Goal: Information Seeking & Learning: Check status

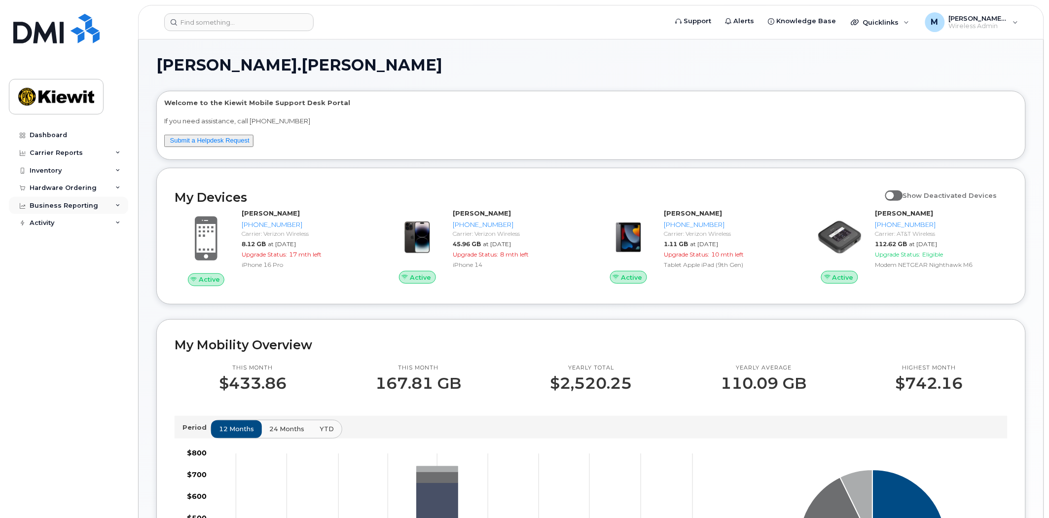
click at [68, 202] on div "Business Reporting" at bounding box center [64, 206] width 69 height 8
click at [69, 222] on div "Managerial Reports" at bounding box center [68, 223] width 68 height 9
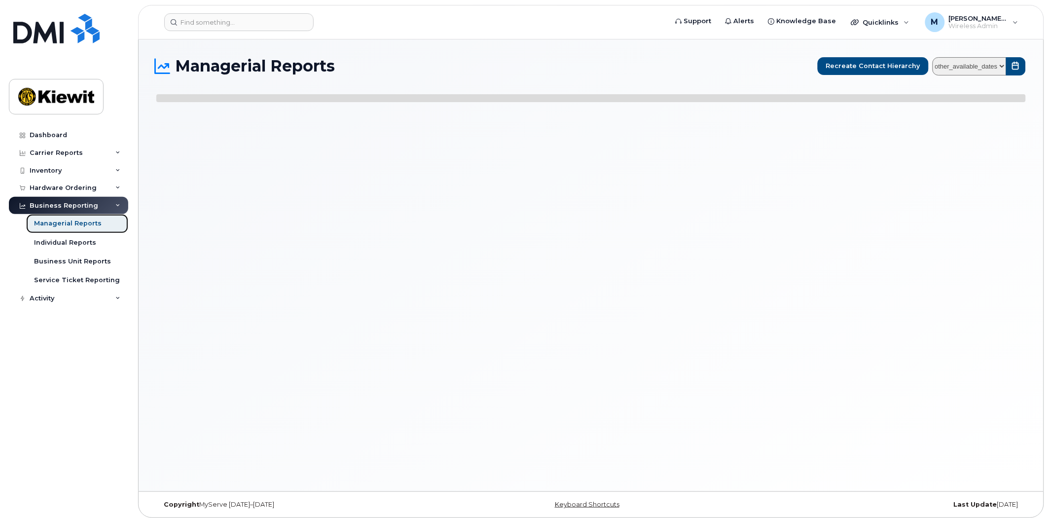
select select
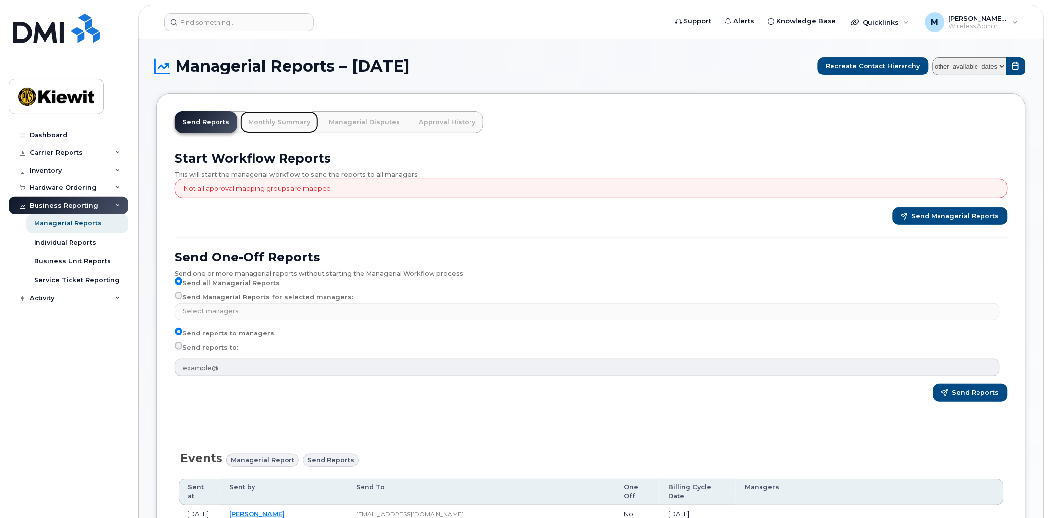
click at [287, 117] on link "Monthly Summary" at bounding box center [279, 122] width 78 height 22
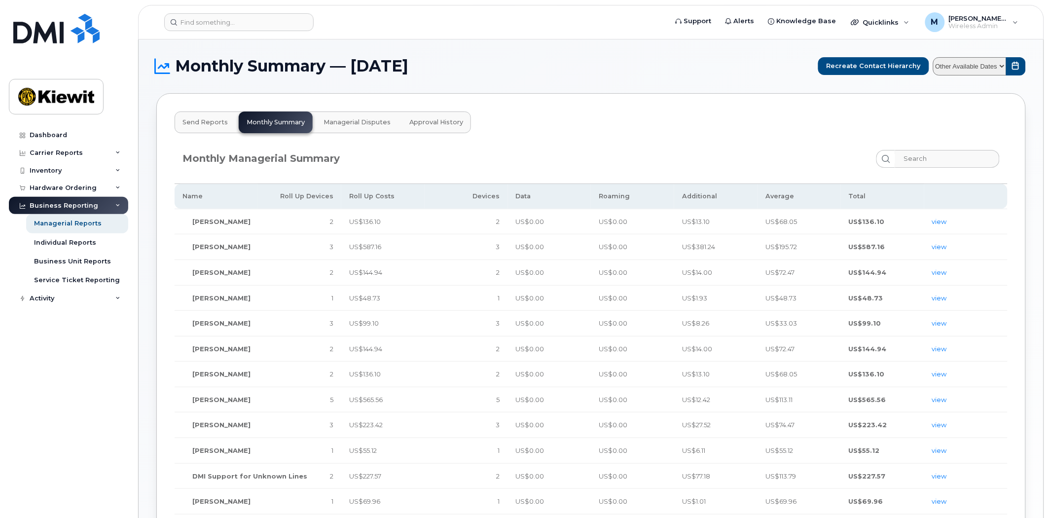
click at [627, 63] on h1 "Monthly Summary — September 2025" at bounding box center [484, 66] width 657 height 16
click at [1014, 61] on button "submit" at bounding box center [1016, 66] width 20 height 18
click at [1003, 68] on select "Other Available Dates September August July June May April March February Janua…" at bounding box center [969, 66] width 73 height 18
select select "/customer/10935/reports/b4e23bf2-7a0f-11f0-9a89-b121b4fab6db/managerial/monthly…"
click at [933, 57] on select "Other Available Dates September August July June May April March February Janua…" at bounding box center [969, 66] width 73 height 18
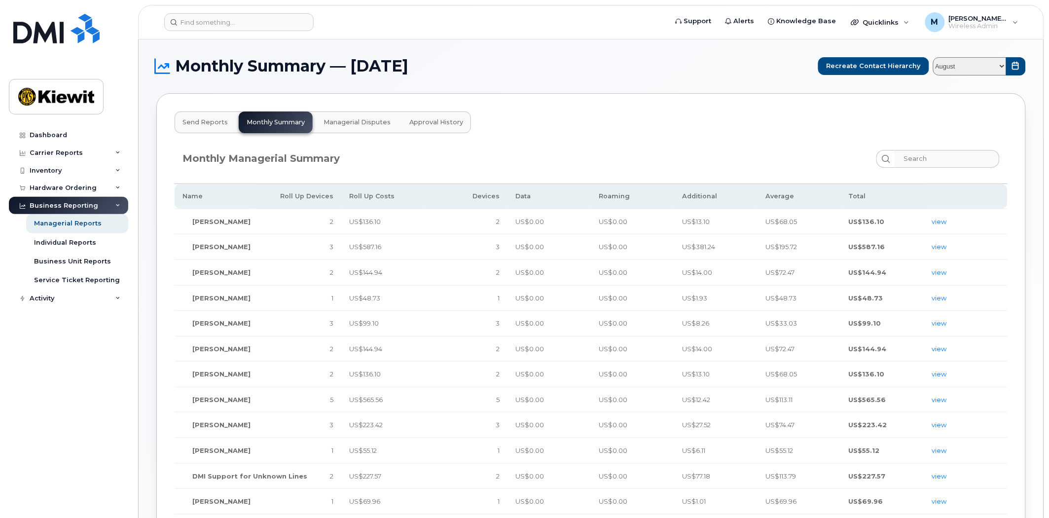
click at [602, 111] on div "Send Reports Monthly Summary Managerial Disputes Approval History Monthly Manag…" at bounding box center [590, 431] width 869 height 676
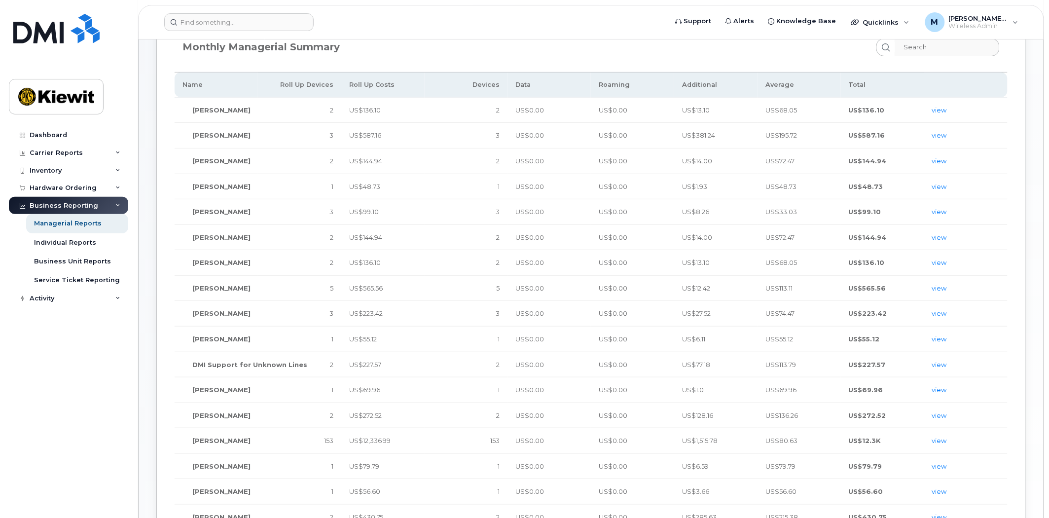
scroll to position [302, 0]
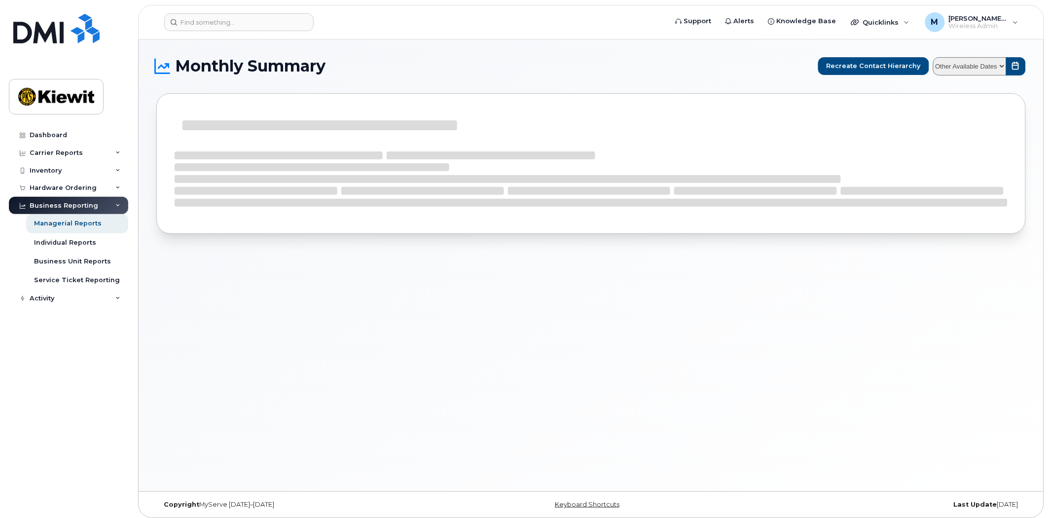
select select
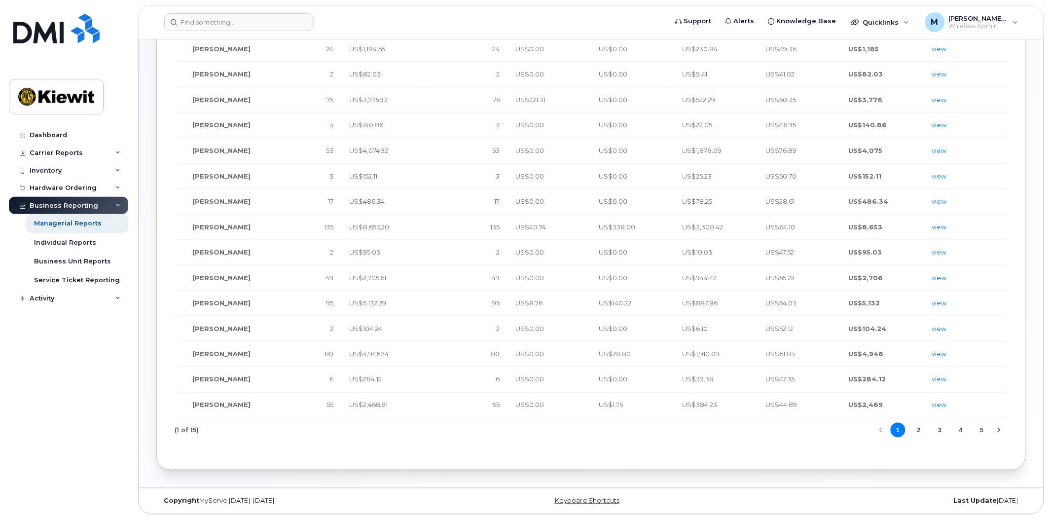
scroll to position [302, 0]
click at [921, 429] on button "2" at bounding box center [918, 428] width 15 height 15
click at [938, 427] on button "3" at bounding box center [939, 428] width 15 height 15
click at [959, 427] on button "4" at bounding box center [960, 428] width 15 height 15
click at [962, 425] on button "5" at bounding box center [960, 428] width 15 height 15
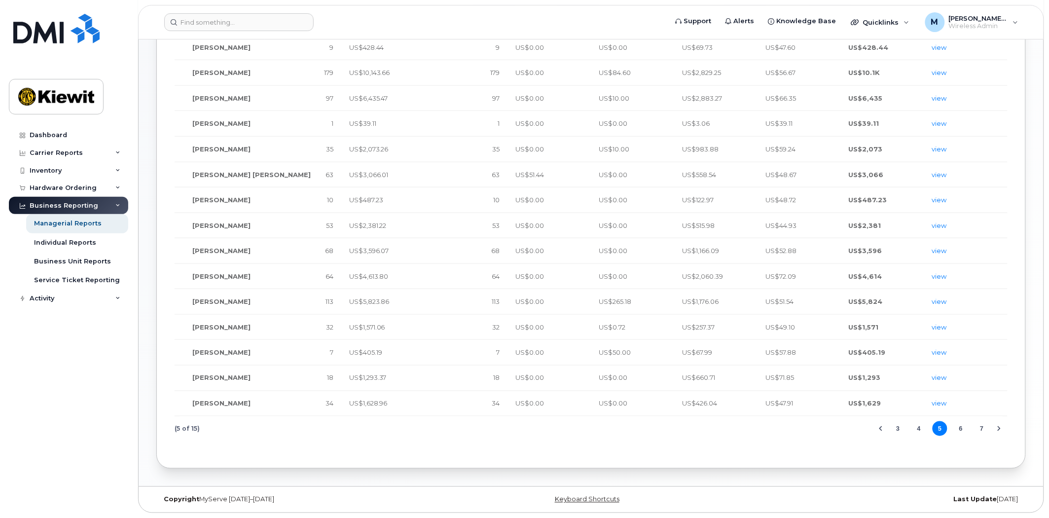
click at [962, 427] on button "6" at bounding box center [960, 428] width 15 height 15
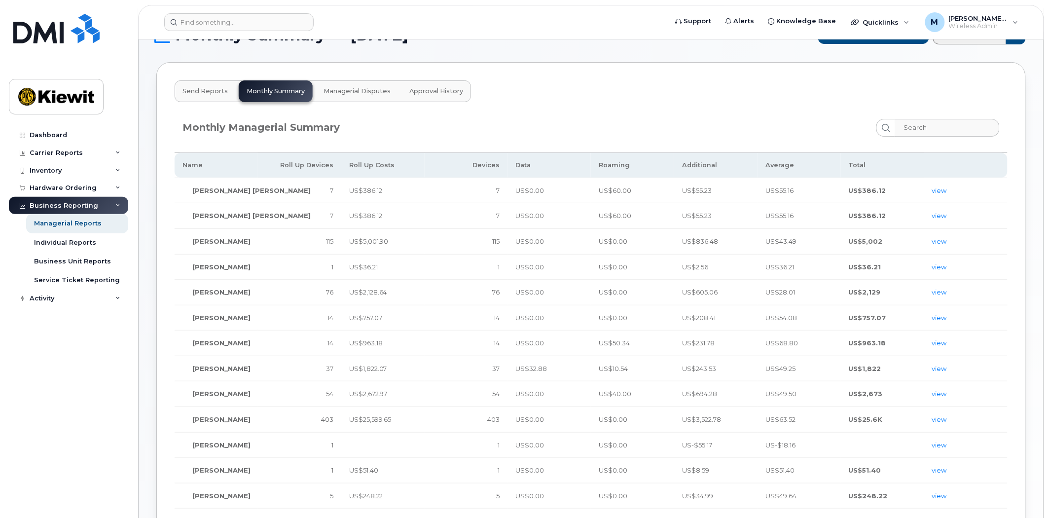
scroll to position [28, 0]
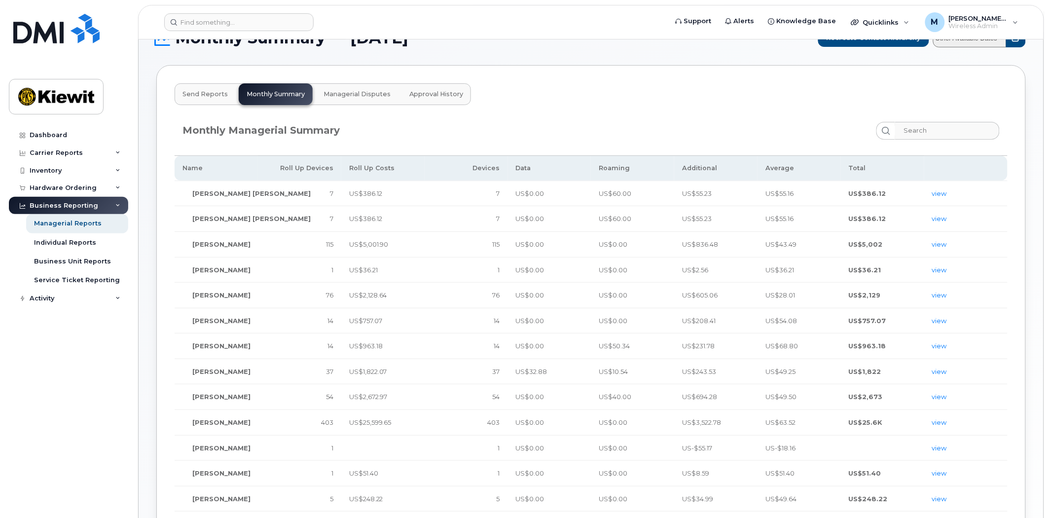
click at [229, 243] on span "Grace Coomes" at bounding box center [221, 244] width 58 height 8
click at [935, 242] on link "view" at bounding box center [939, 244] width 15 height 8
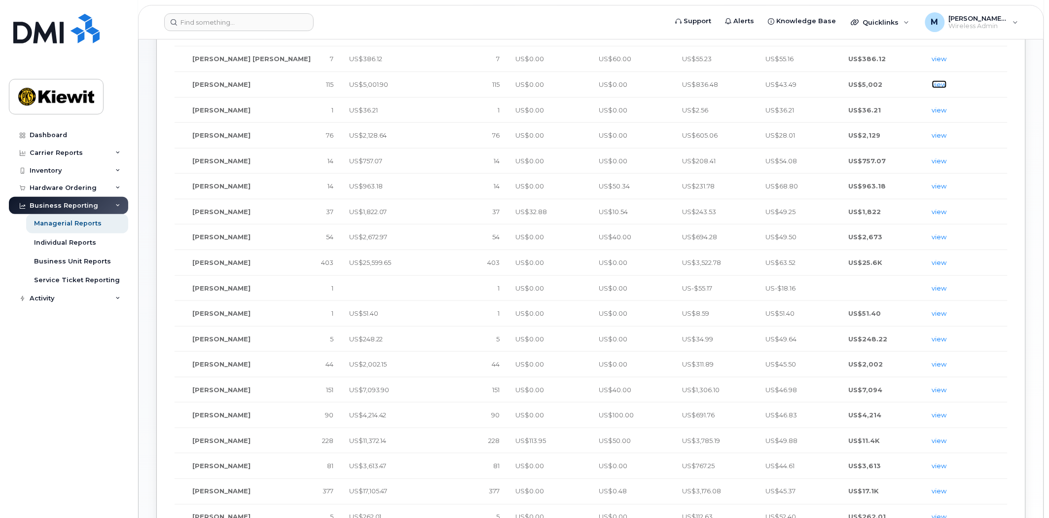
scroll to position [302, 0]
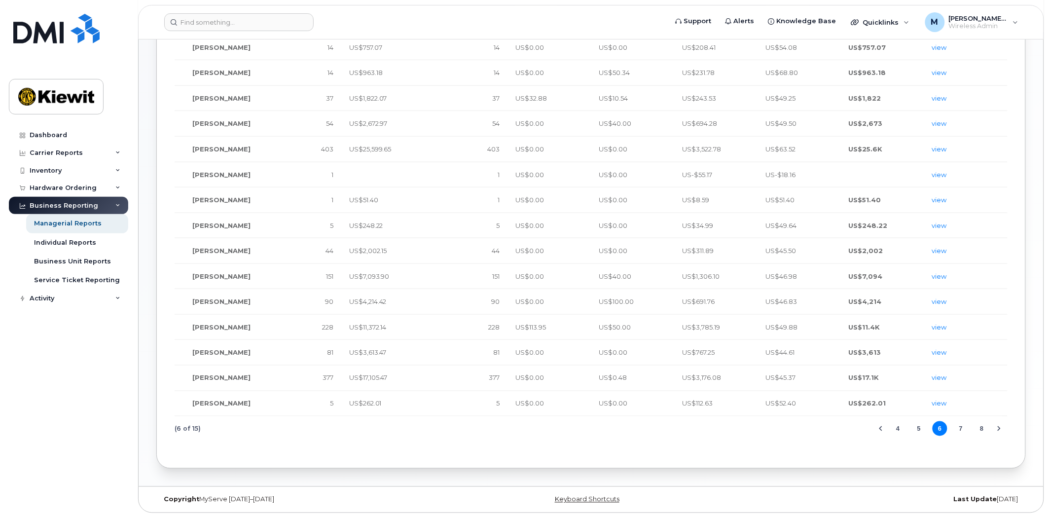
click at [961, 429] on button "7" at bounding box center [960, 428] width 15 height 15
click at [983, 429] on button "9" at bounding box center [981, 428] width 15 height 15
click at [983, 428] on button "11" at bounding box center [981, 428] width 15 height 15
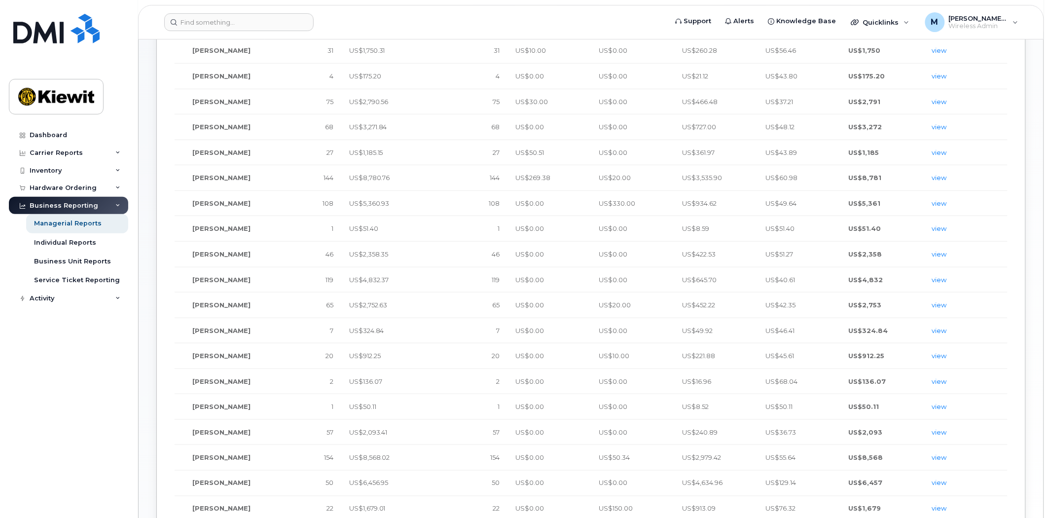
scroll to position [193, 0]
click at [942, 182] on link "view" at bounding box center [939, 181] width 15 height 8
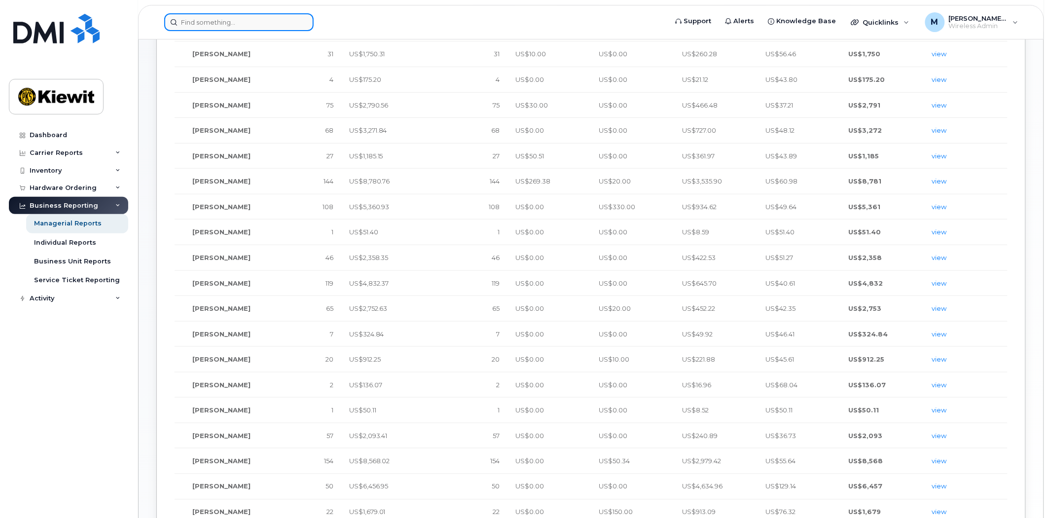
click at [257, 25] on input at bounding box center [238, 22] width 149 height 18
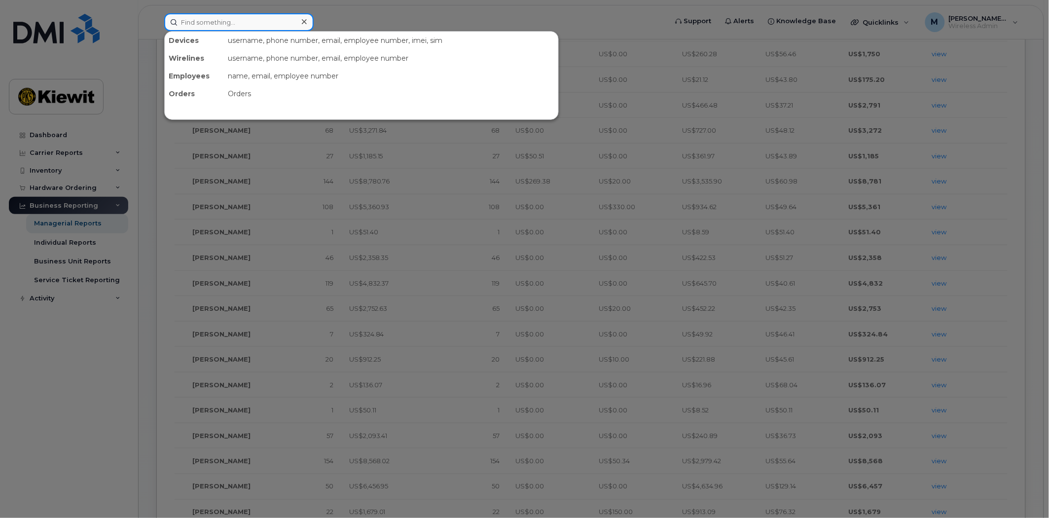
click at [267, 25] on input at bounding box center [238, 22] width 149 height 18
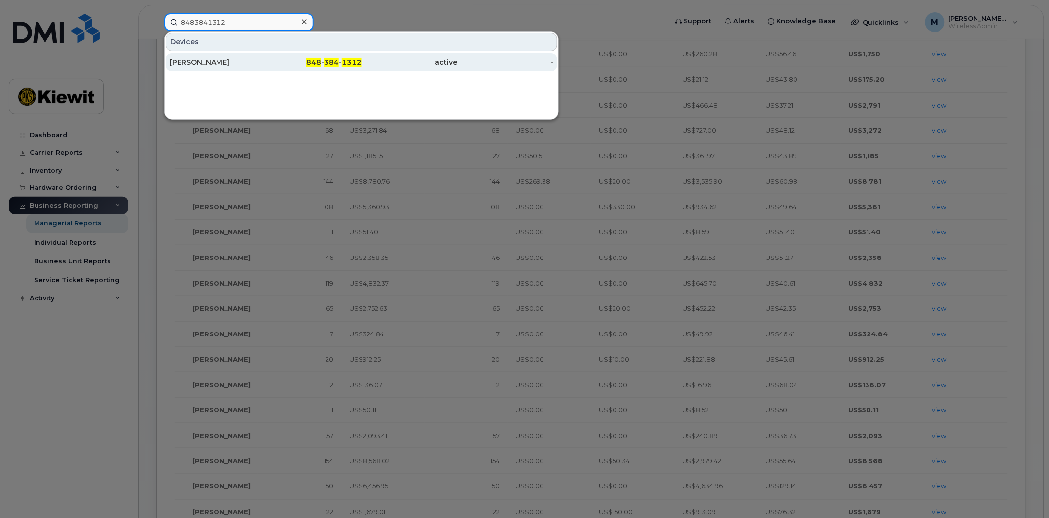
type input "8483841312"
click at [352, 66] on div "848 - 384 - 1312" at bounding box center [314, 62] width 96 height 10
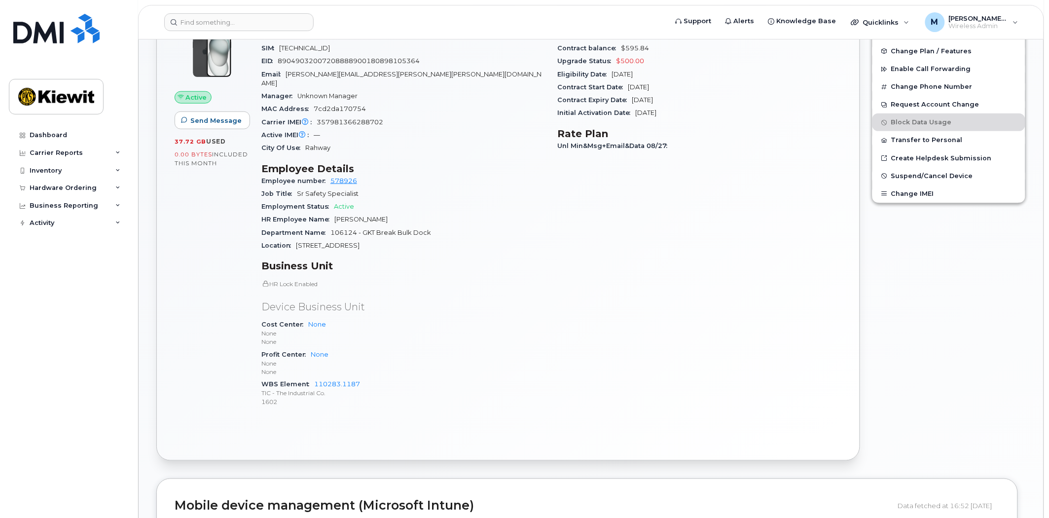
scroll to position [55, 0]
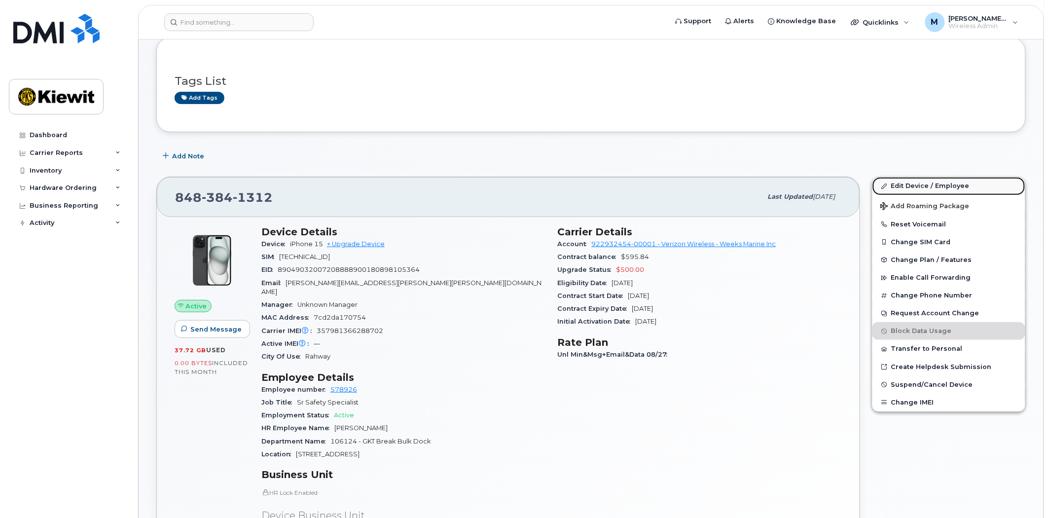
click at [923, 182] on link "Edit Device / Employee" at bounding box center [948, 186] width 153 height 18
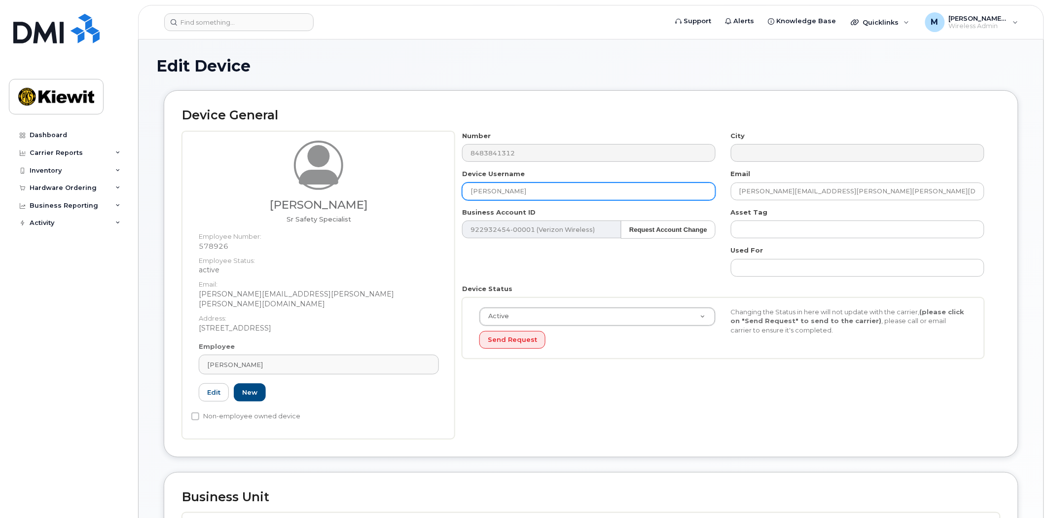
click at [530, 189] on input "BARBARA DYE" at bounding box center [588, 191] width 253 height 18
drag, startPoint x: 530, startPoint y: 188, endPoint x: 333, endPoint y: 169, distance: 198.2
click at [333, 169] on div "Susan Etter Sr Safety Specialist Employee Number: 578926 Employee Status: activ…" at bounding box center [591, 285] width 818 height 308
type input "Susan Etter"
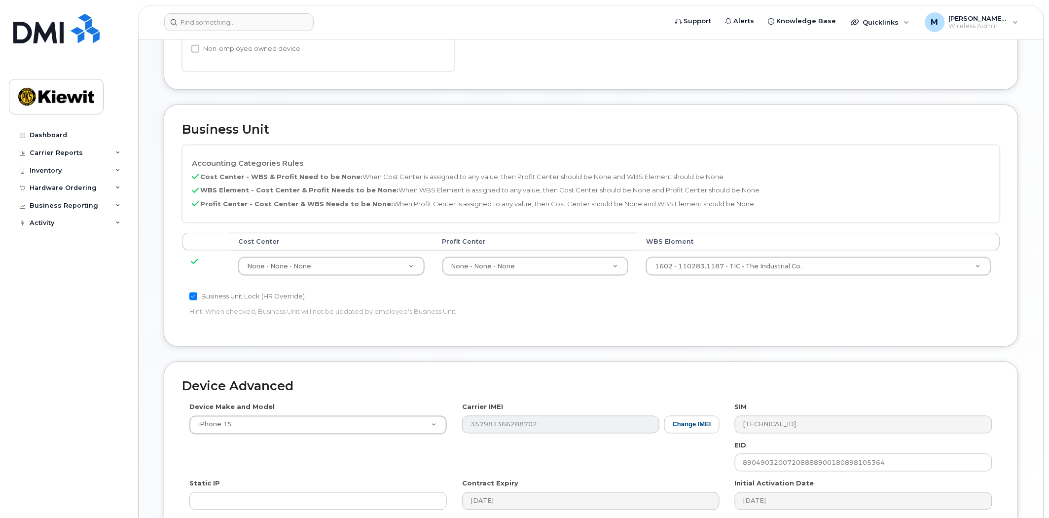
scroll to position [496, 0]
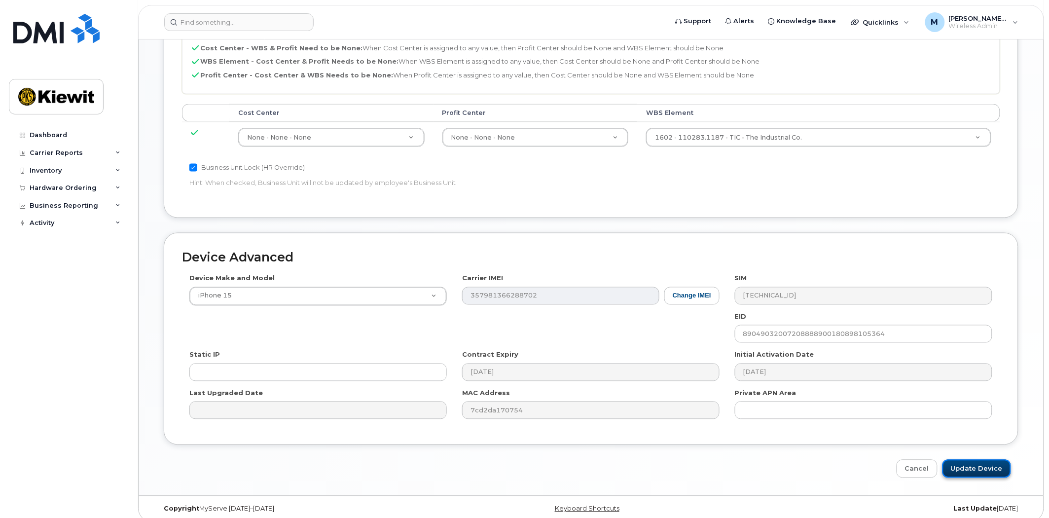
click at [977, 461] on input "Update Device" at bounding box center [976, 468] width 69 height 18
type input "Saving..."
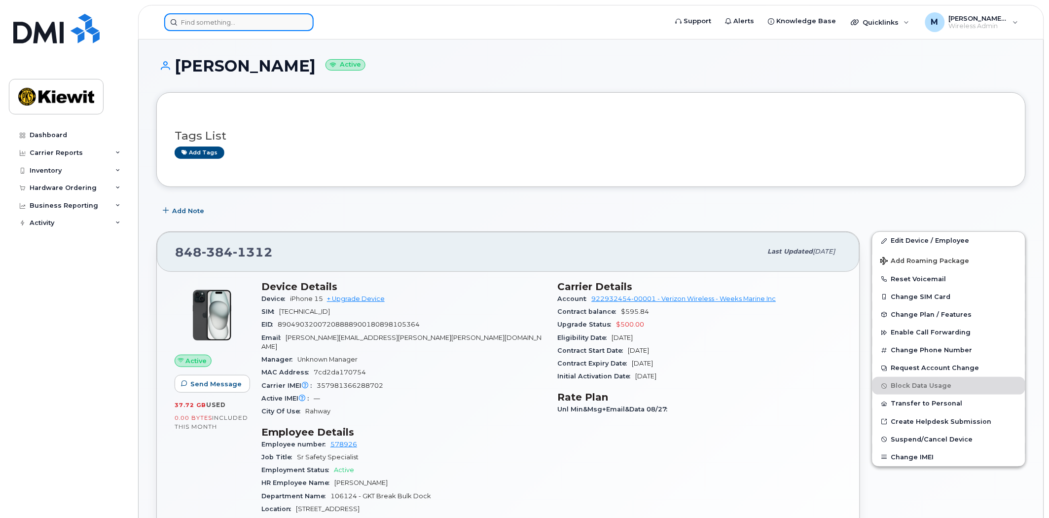
click at [223, 21] on input at bounding box center [238, 22] width 149 height 18
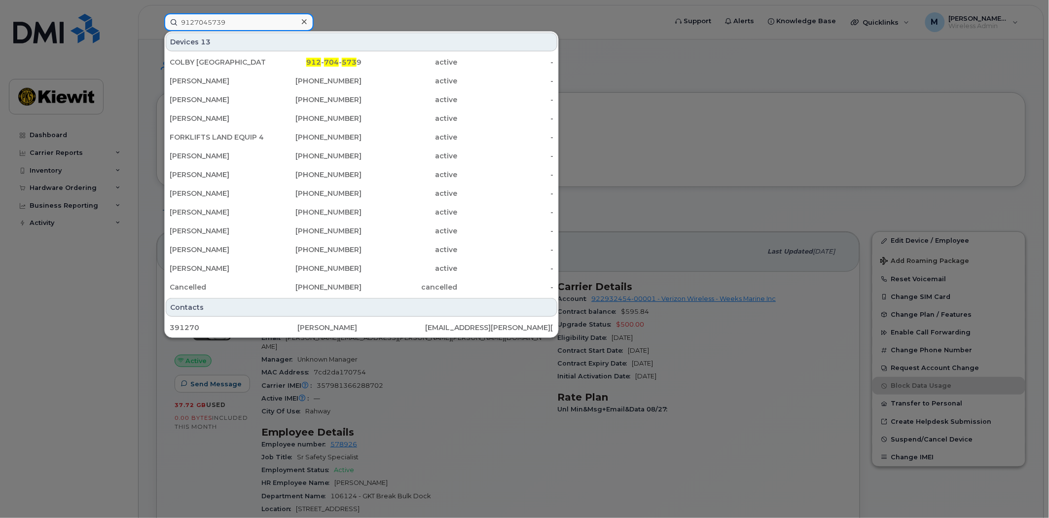
type input "9127045739"
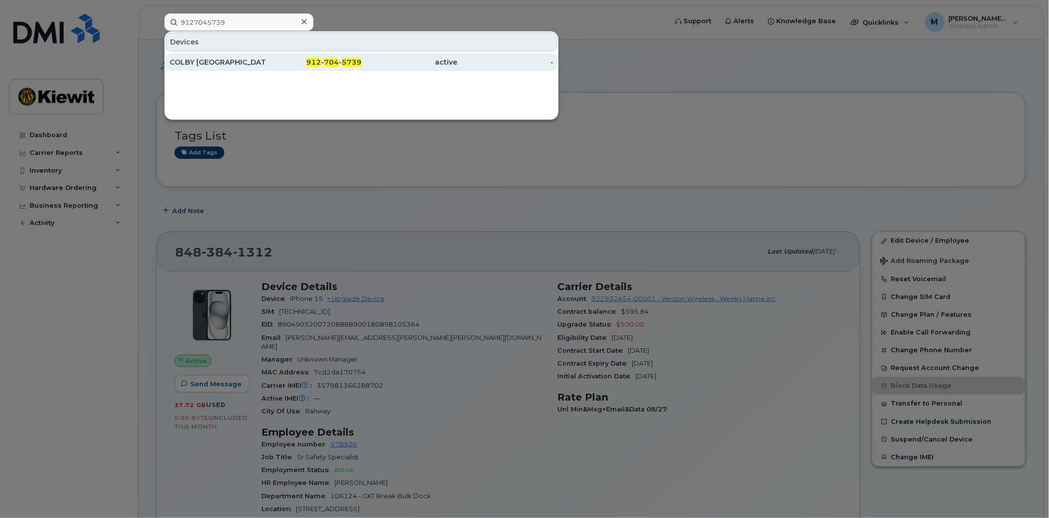
click at [331, 55] on div "912 - 704 - 5739" at bounding box center [314, 62] width 96 height 18
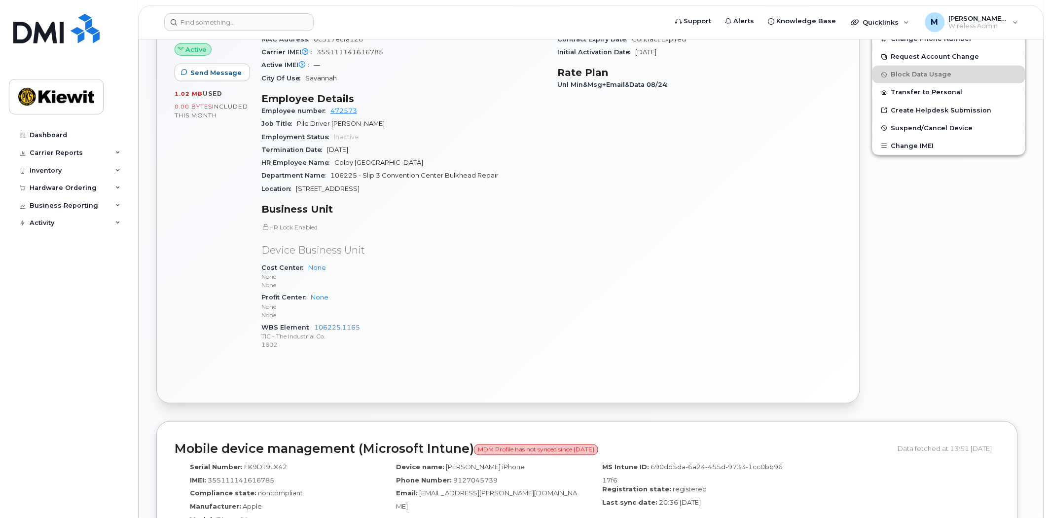
scroll to position [164, 0]
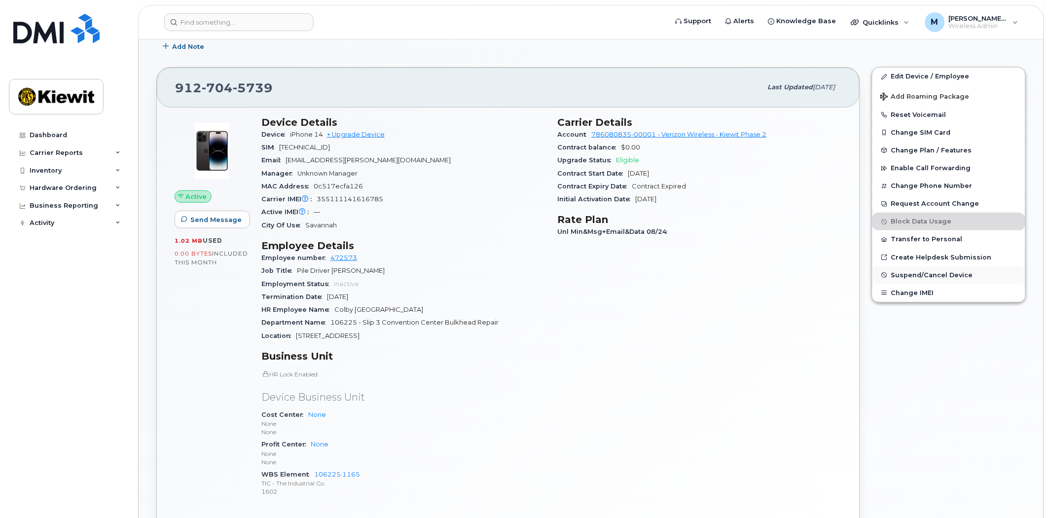
click at [915, 278] on span "Suspend/Cancel Device" at bounding box center [932, 274] width 82 height 7
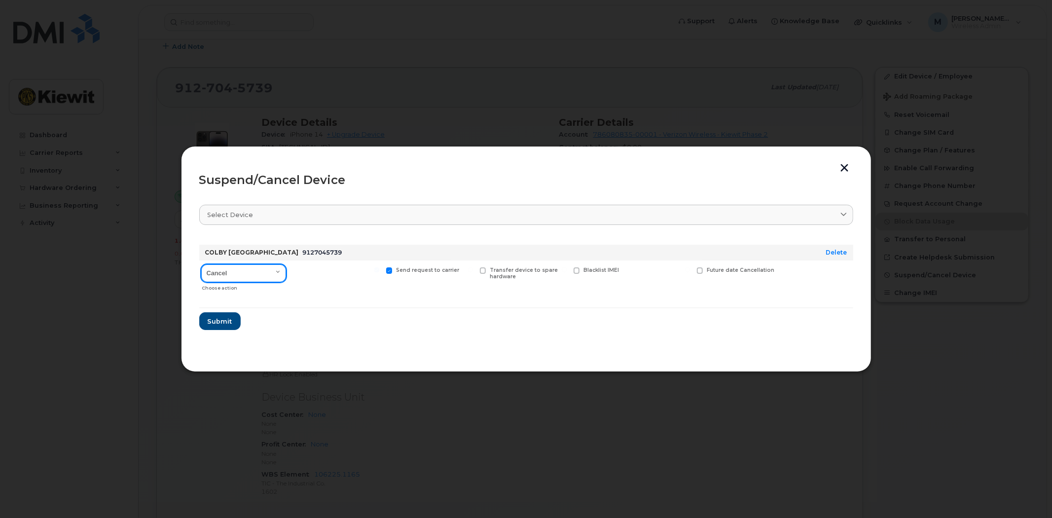
click at [279, 278] on select "Cancel Suspend - Reduced Rate Suspend - Full Rate Suspend - Lost Device/Stolen …" at bounding box center [243, 273] width 85 height 18
click at [201, 264] on select "Cancel Suspend - Reduced Rate Suspend - Full Rate Suspend - Lost Device/Stolen …" at bounding box center [243, 273] width 85 height 18
click at [235, 317] on button "Submit" at bounding box center [219, 321] width 40 height 18
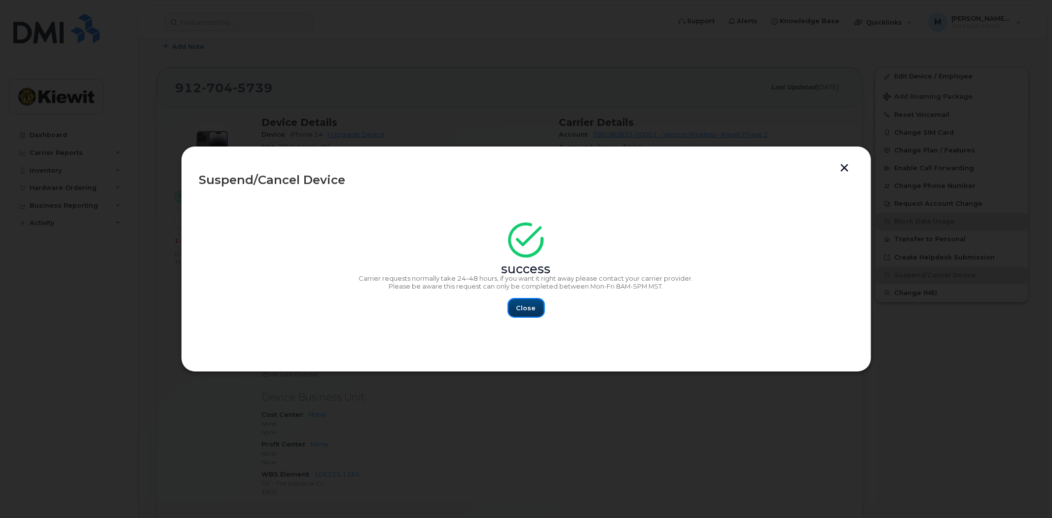
click at [539, 307] on button "Close" at bounding box center [525, 308] width 35 height 18
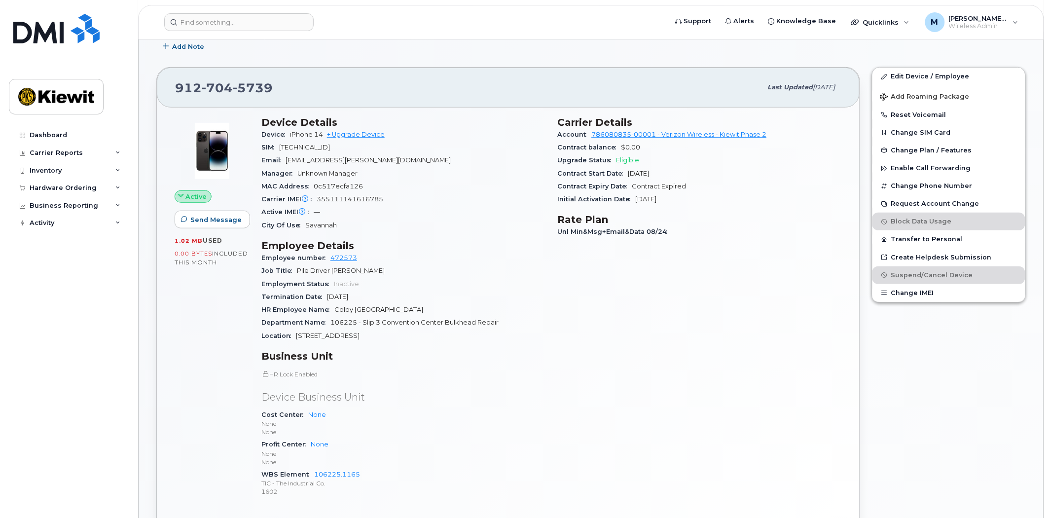
click at [263, 31] on header "Support Alerts Knowledge Base Quicklinks Suspend / Cancel Device Change SIM Car…" at bounding box center [591, 22] width 906 height 35
click at [244, 20] on input at bounding box center [238, 22] width 149 height 18
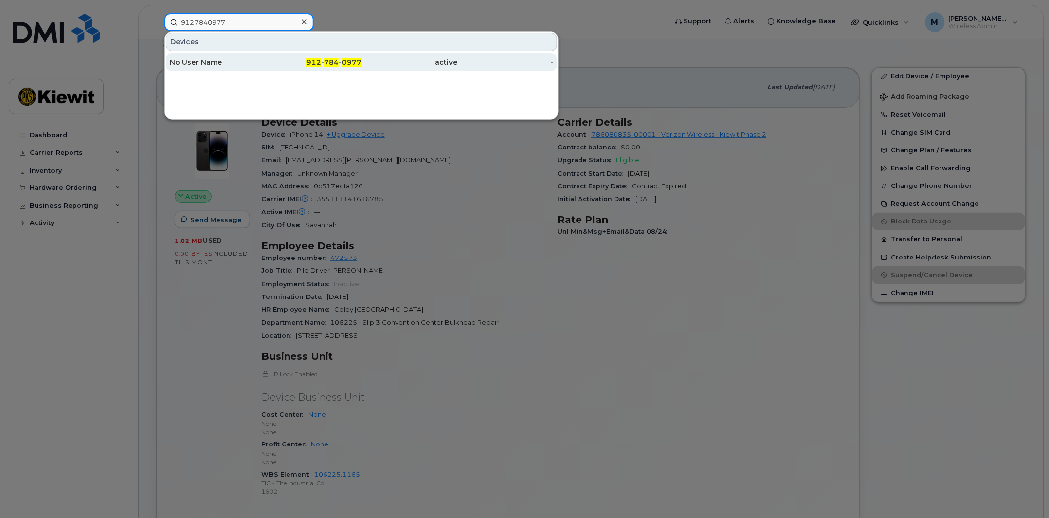
type input "9127840977"
click at [341, 63] on div "912 - 784 - 0977" at bounding box center [314, 62] width 96 height 10
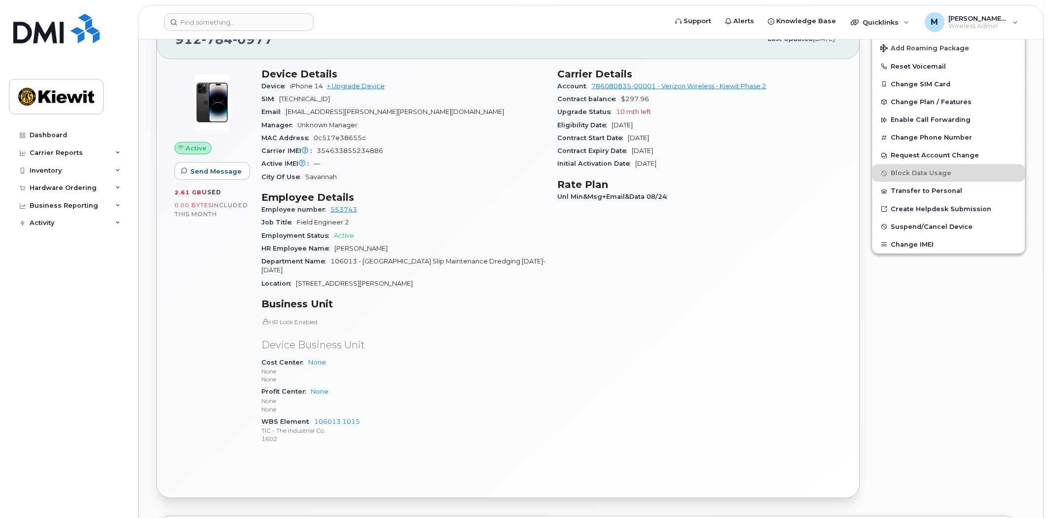
scroll to position [55, 0]
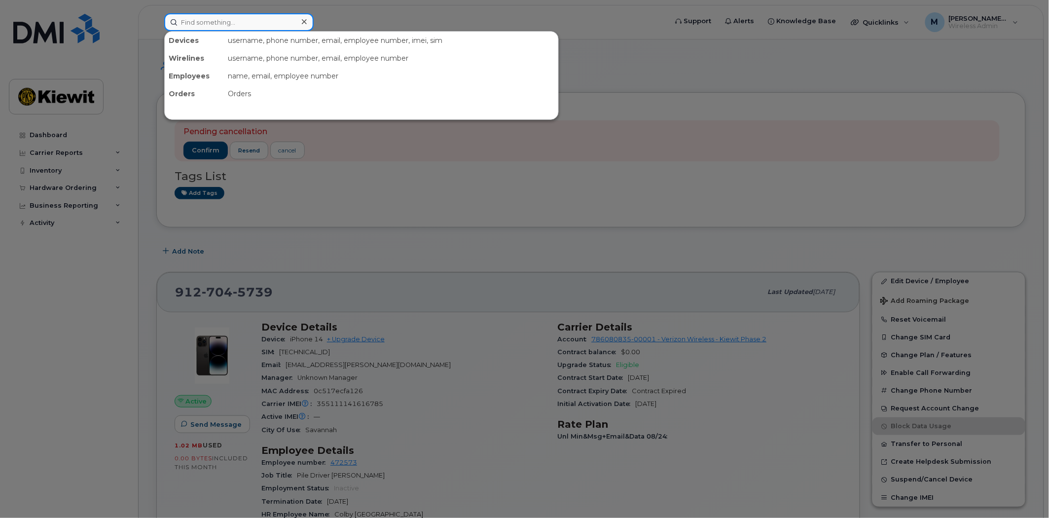
drag, startPoint x: 272, startPoint y: 26, endPoint x: 30, endPoint y: 22, distance: 242.6
click at [156, 22] on div "Devices username, phone number, email, employee number, imei, sim Wirelines use…" at bounding box center [412, 22] width 512 height 18
click at [210, 150] on div at bounding box center [524, 259] width 1049 height 518
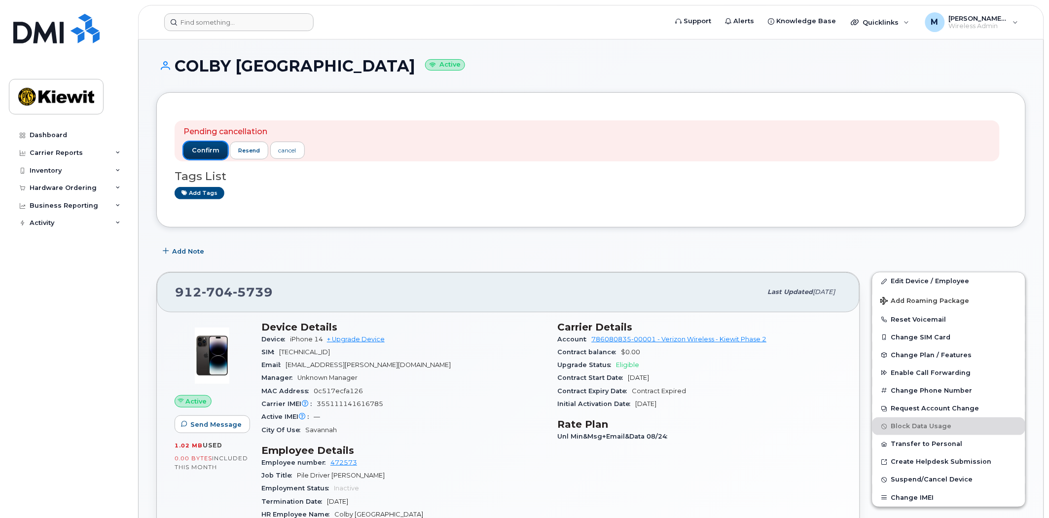
click at [210, 150] on span "confirm" at bounding box center [206, 150] width 28 height 9
click at [201, 152] on span "confirm" at bounding box center [206, 150] width 28 height 9
click at [209, 143] on button "confirm" at bounding box center [205, 150] width 44 height 18
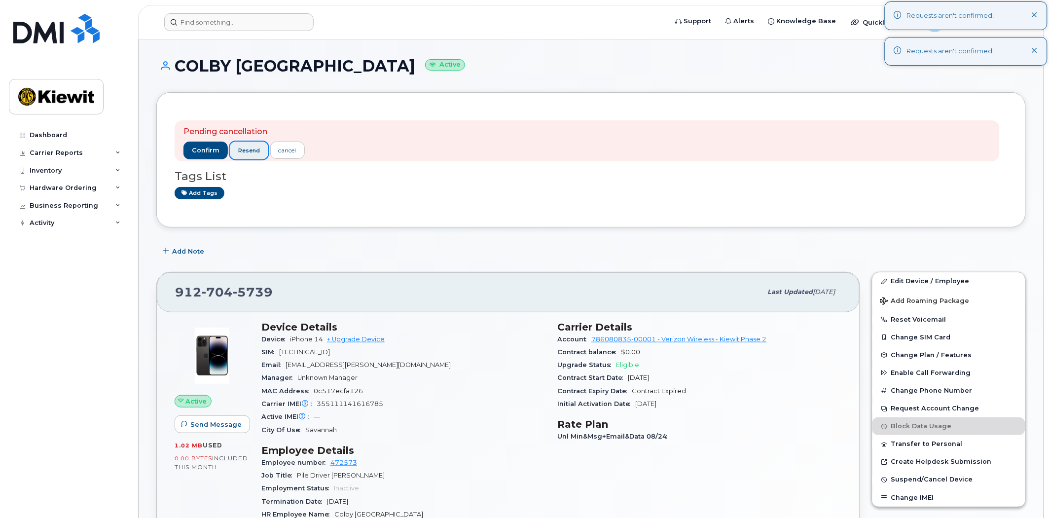
click at [248, 153] on span "resend" at bounding box center [249, 150] width 22 height 8
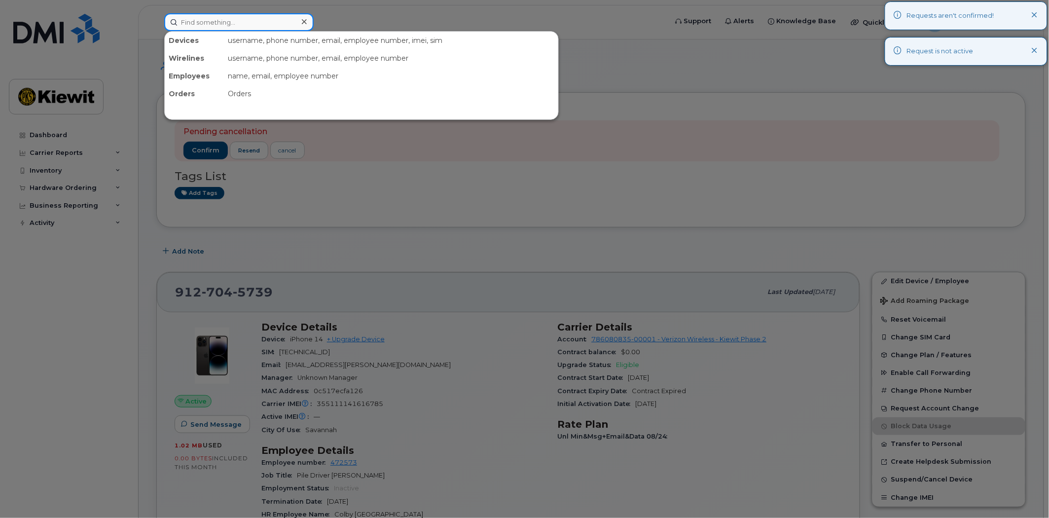
click at [209, 23] on input at bounding box center [238, 22] width 149 height 18
click at [609, 240] on div at bounding box center [524, 259] width 1049 height 518
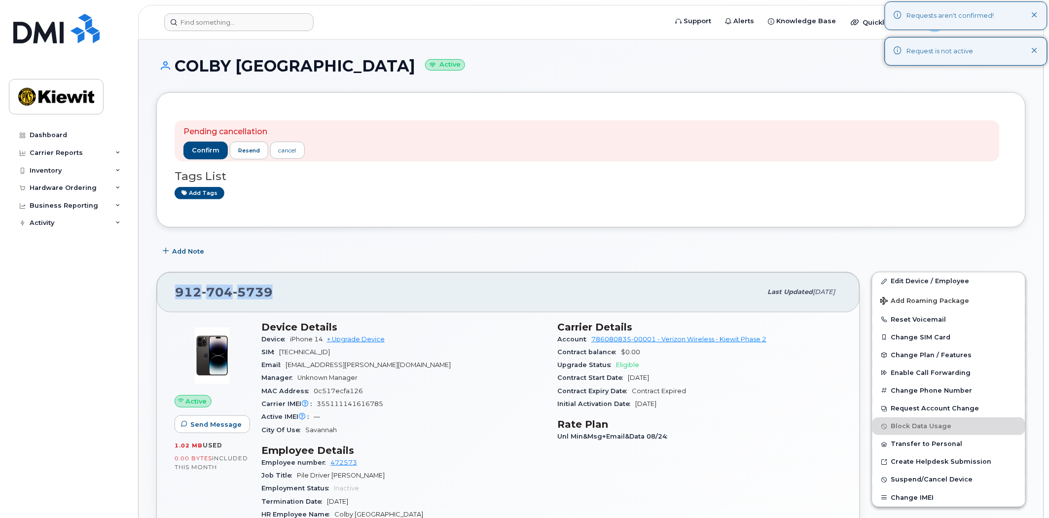
drag, startPoint x: 280, startPoint y: 294, endPoint x: 168, endPoint y: 296, distance: 111.4
click at [168, 296] on div "912 704 5739 Last updated Sep 06, 2025" at bounding box center [508, 291] width 703 height 39
copy span "912 704 5739"
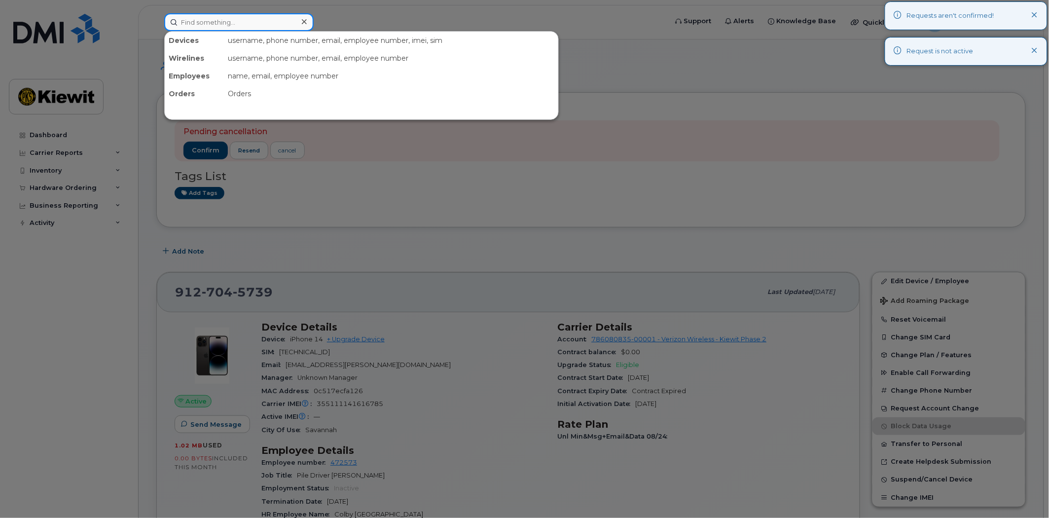
click at [254, 16] on input at bounding box center [238, 22] width 149 height 18
paste input "9127045739"
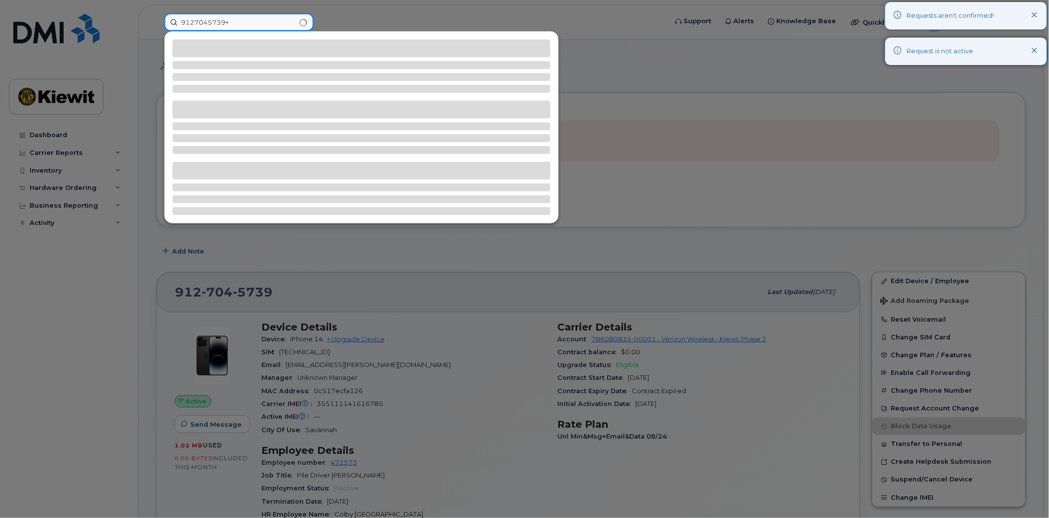
type input "9127045739"
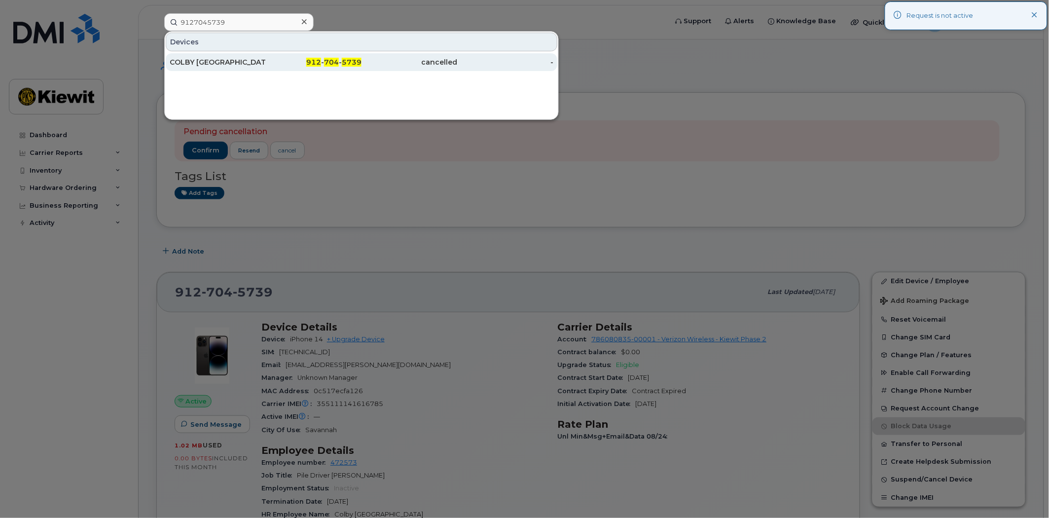
click at [323, 57] on div "912 - 704 - 5739" at bounding box center [314, 62] width 96 height 10
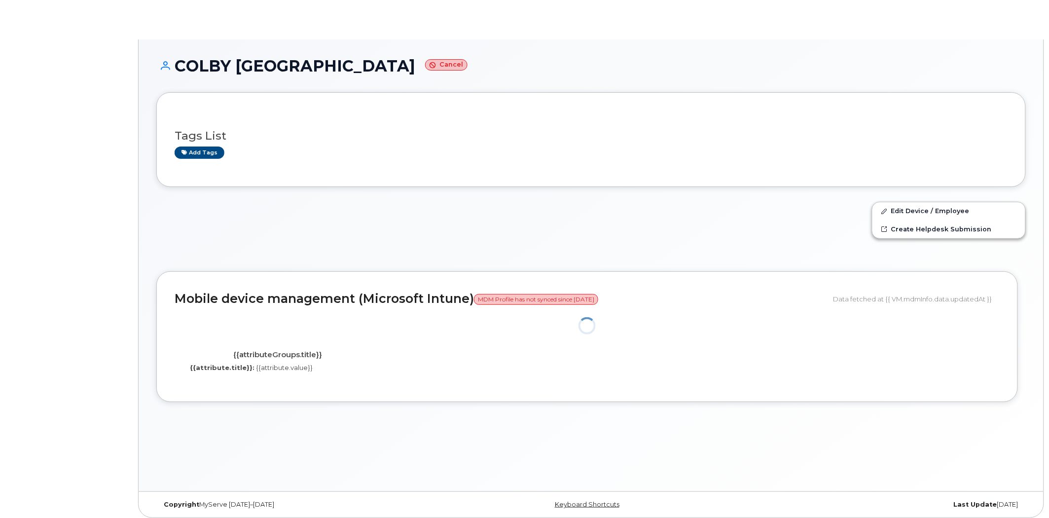
click at [425, 64] on small "Cancel" at bounding box center [446, 64] width 42 height 11
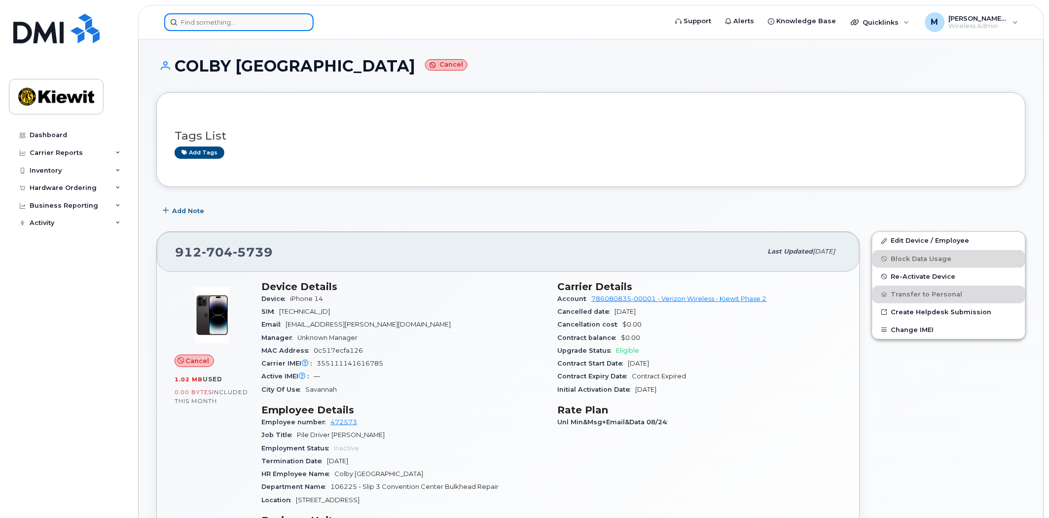
click at [205, 15] on input at bounding box center [238, 22] width 149 height 18
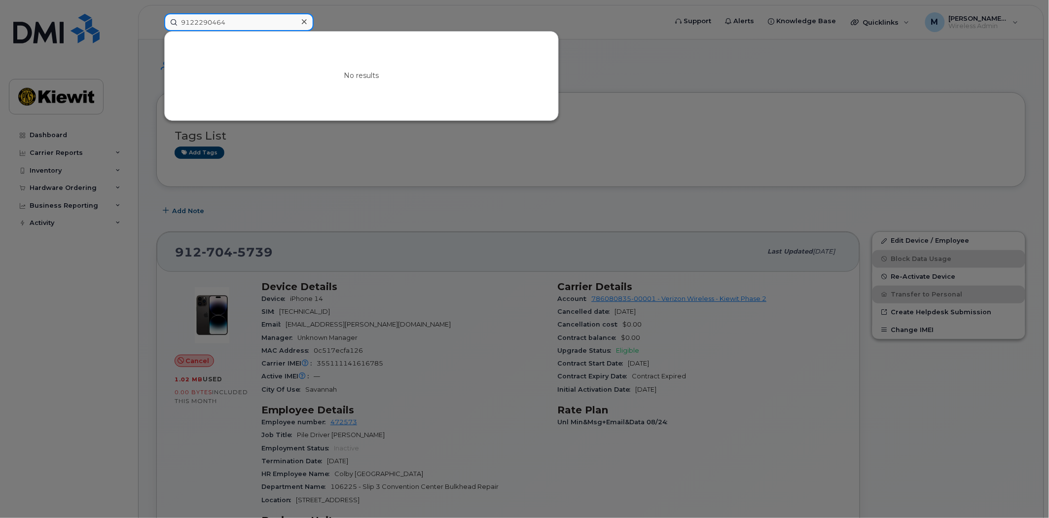
drag, startPoint x: 237, startPoint y: 23, endPoint x: 97, endPoint y: 13, distance: 139.9
click at [156, 13] on div "9122290464 No results" at bounding box center [412, 22] width 512 height 18
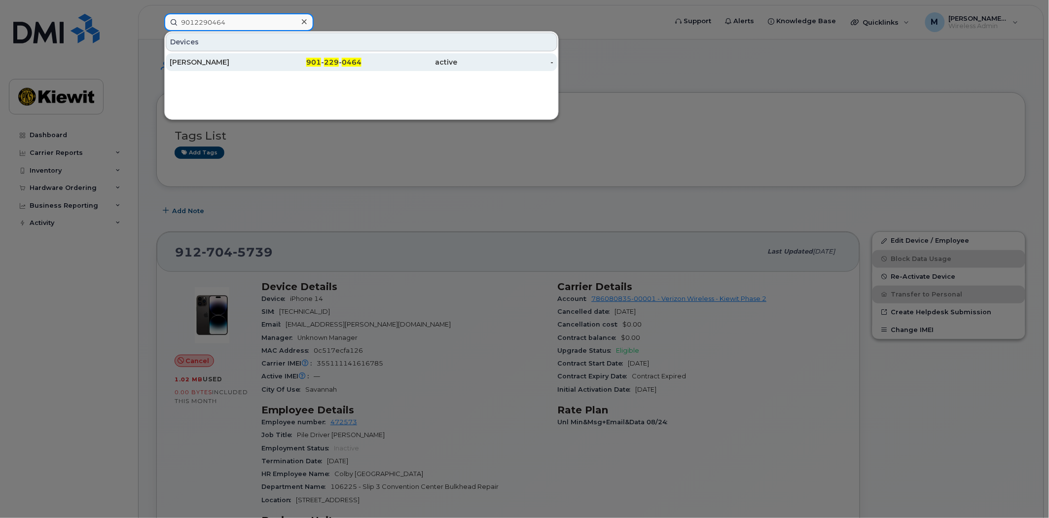
type input "9012290464"
click at [336, 59] on span "229" at bounding box center [331, 62] width 15 height 9
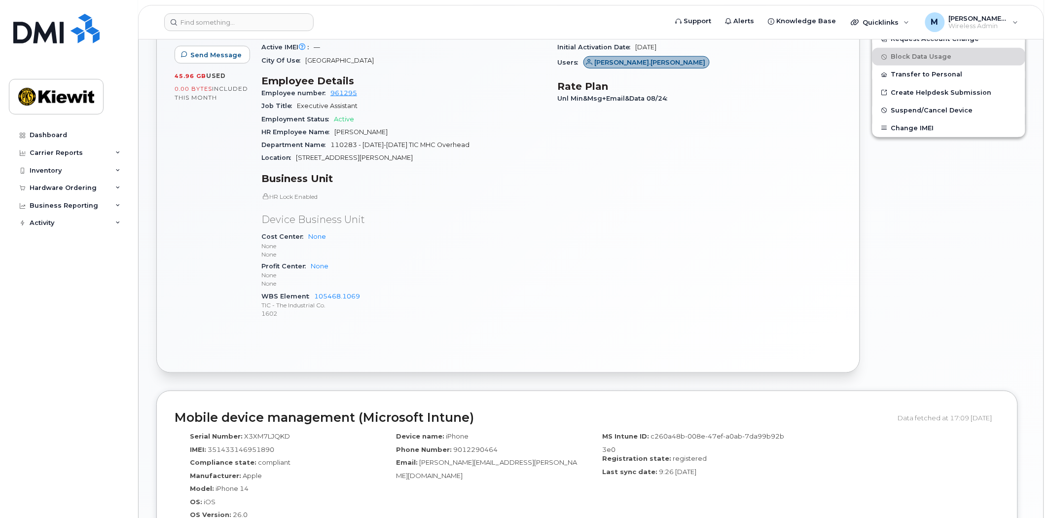
scroll to position [438, 0]
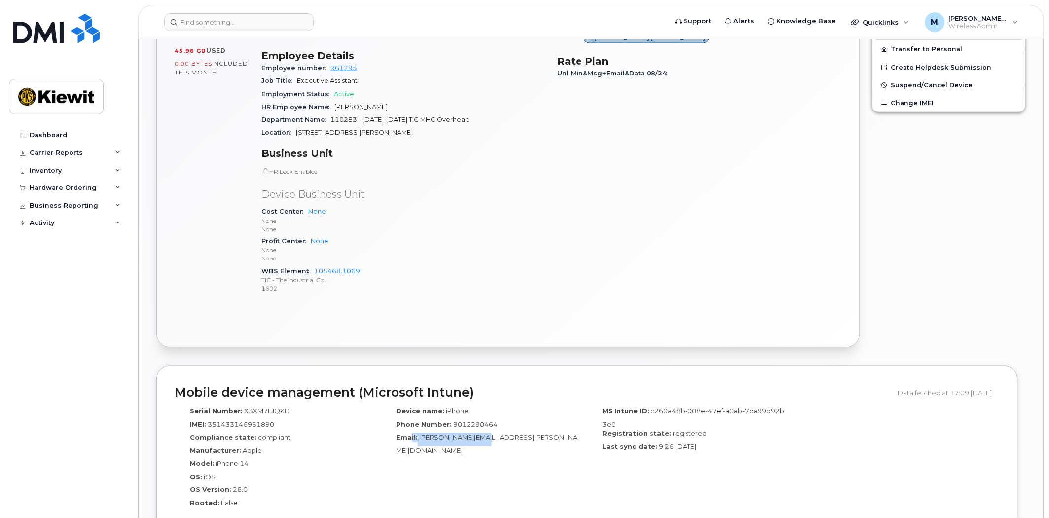
drag, startPoint x: 411, startPoint y: 437, endPoint x: 481, endPoint y: 437, distance: 70.0
click at [481, 437] on div "Email: [PERSON_NAME][EMAIL_ADDRESS][PERSON_NAME][DOMAIN_NAME]" at bounding box center [483, 444] width 191 height 22
click at [498, 437] on span "[PERSON_NAME][EMAIL_ADDRESS][PERSON_NAME][DOMAIN_NAME]" at bounding box center [486, 443] width 181 height 21
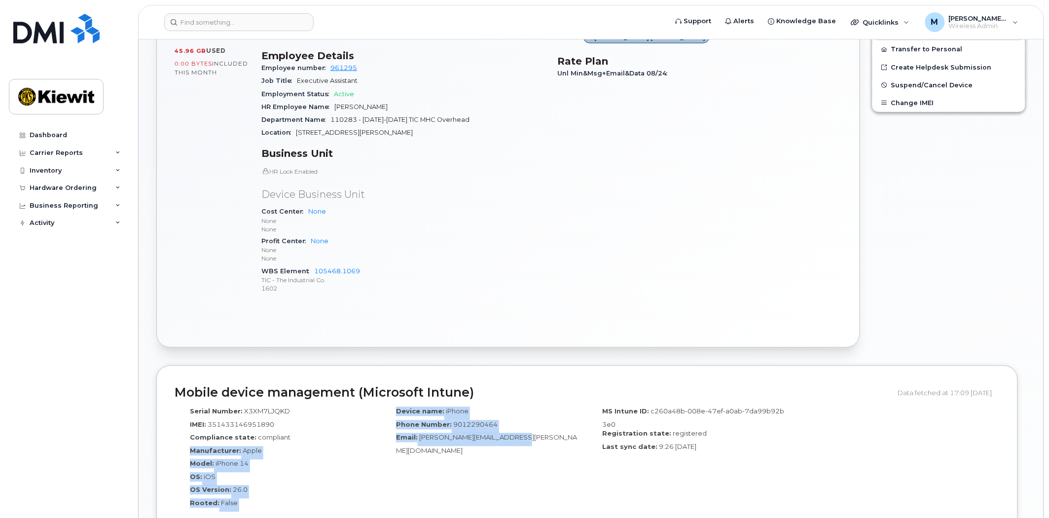
drag, startPoint x: 510, startPoint y: 437, endPoint x: 375, endPoint y: 437, distance: 135.1
click at [375, 437] on div "Serial Number: X3XM7LJQKD IMEI: [TECHNICAL_ID] Compliance state: compliant Manu…" at bounding box center [587, 460] width 825 height 117
click at [385, 447] on div "Device name: iPhone Phone Number: [PHONE_NUMBER] Email: [PERSON_NAME][EMAIL_ADD…" at bounding box center [484, 460] width 206 height 117
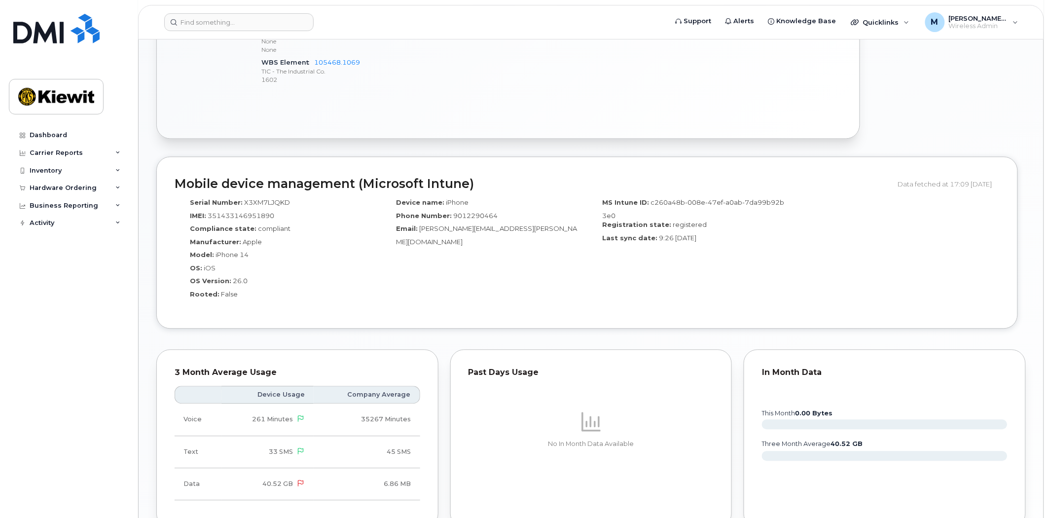
scroll to position [821, 0]
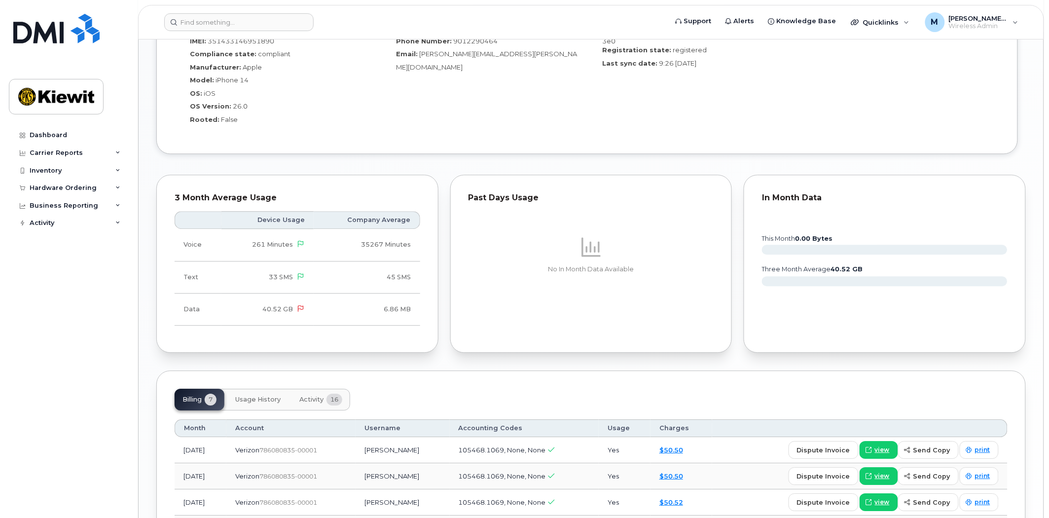
click at [258, 399] on span "Usage History" at bounding box center [257, 399] width 45 height 8
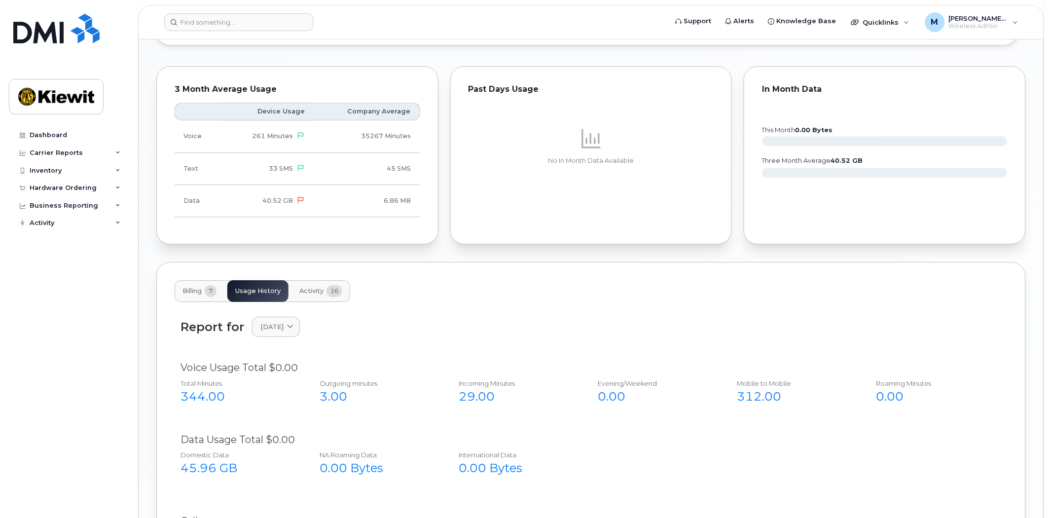
scroll to position [602, 0]
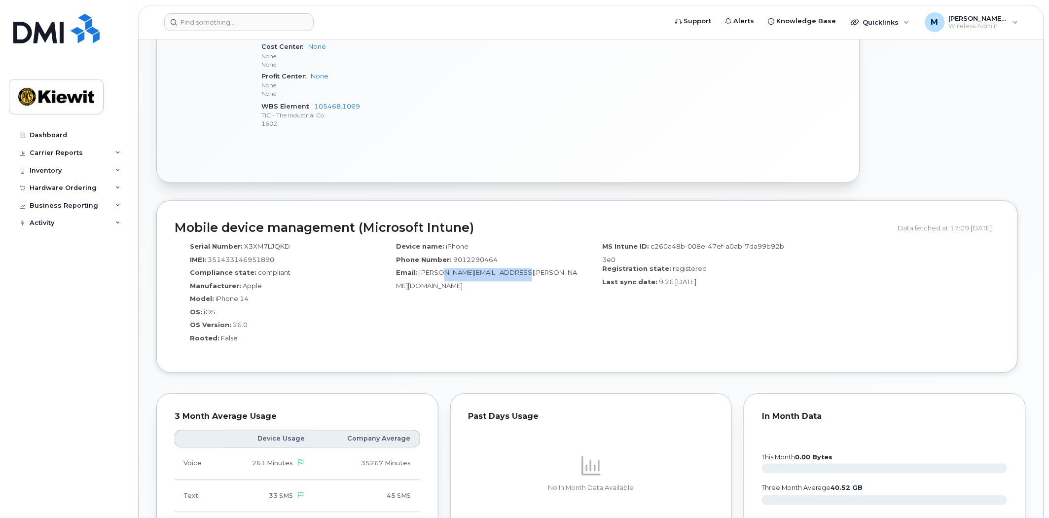
drag, startPoint x: 437, startPoint y: 269, endPoint x: 509, endPoint y: 269, distance: 72.0
click at [509, 269] on span "Melissa.Arnsdorff@ticus.com" at bounding box center [486, 279] width 181 height 21
drag, startPoint x: 516, startPoint y: 271, endPoint x: 386, endPoint y: 270, distance: 130.2
click at [386, 270] on div "Device name: iPhone Phone Number: 9012290464 Email: Melissa.Arnsdorff@ticus.com" at bounding box center [484, 296] width 206 height 117
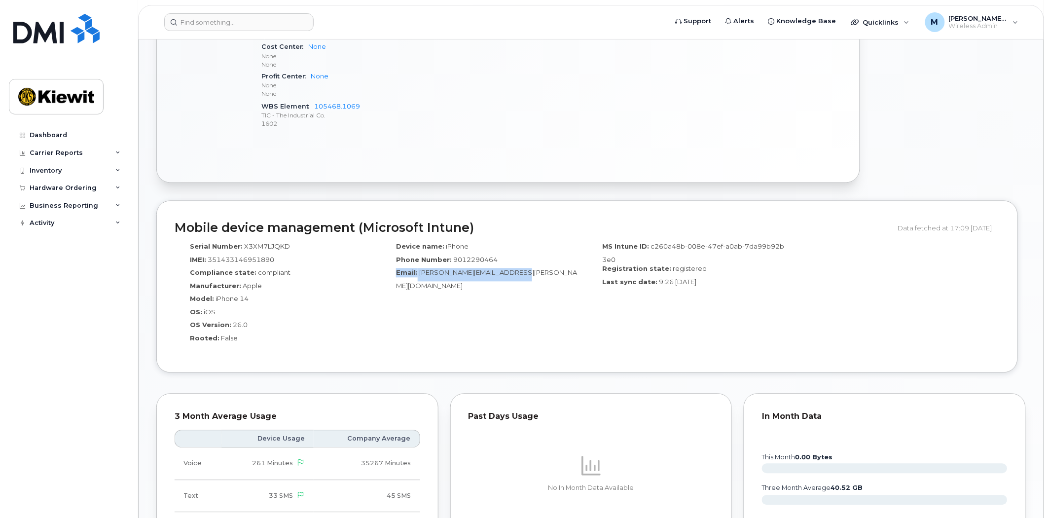
click at [505, 299] on div "Device name: iPhone Phone Number: 9012290464 Email: Melissa.Arnsdorff@ticus.com" at bounding box center [484, 296] width 206 height 117
click at [288, 324] on div "OS Version: 26.0" at bounding box center [277, 326] width 191 height 13
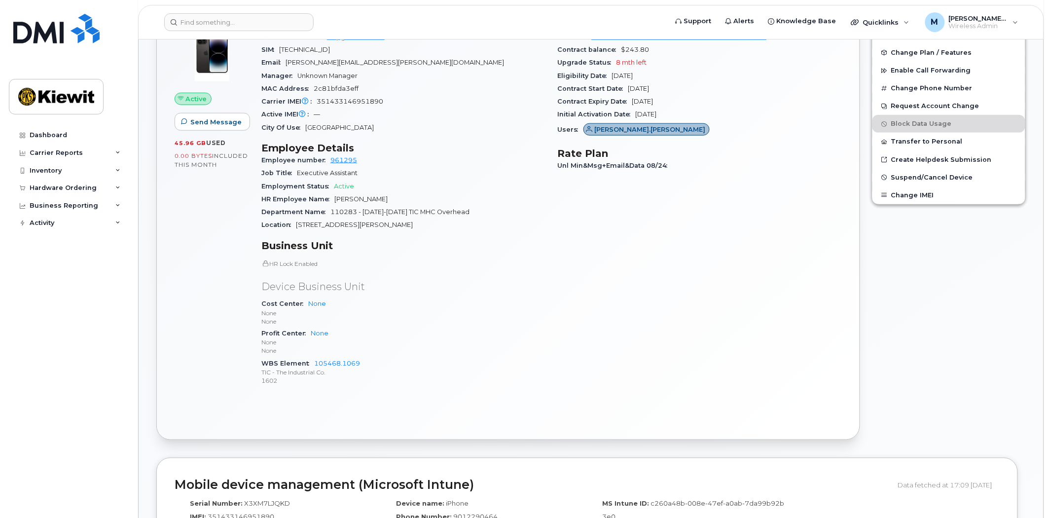
scroll to position [0, 0]
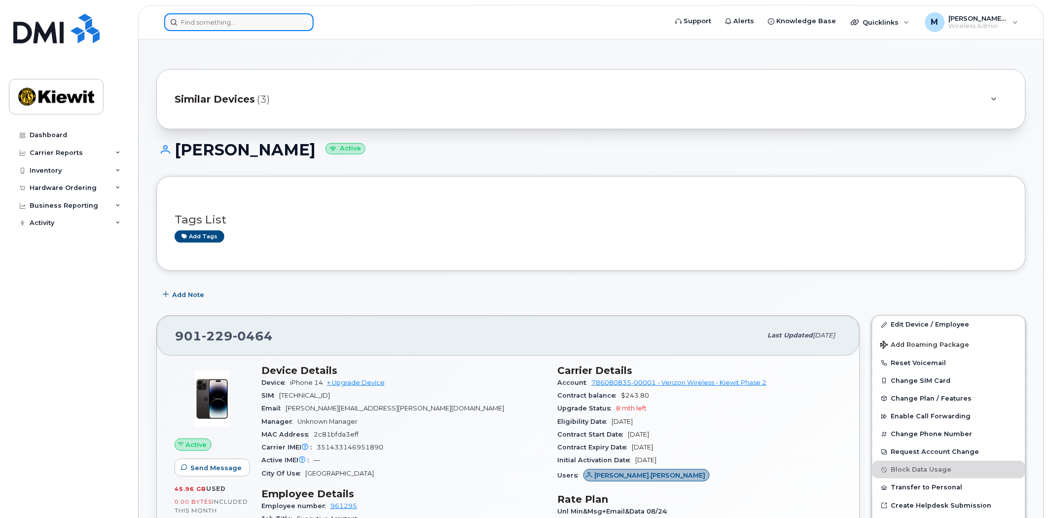
click at [238, 20] on input at bounding box center [238, 22] width 149 height 18
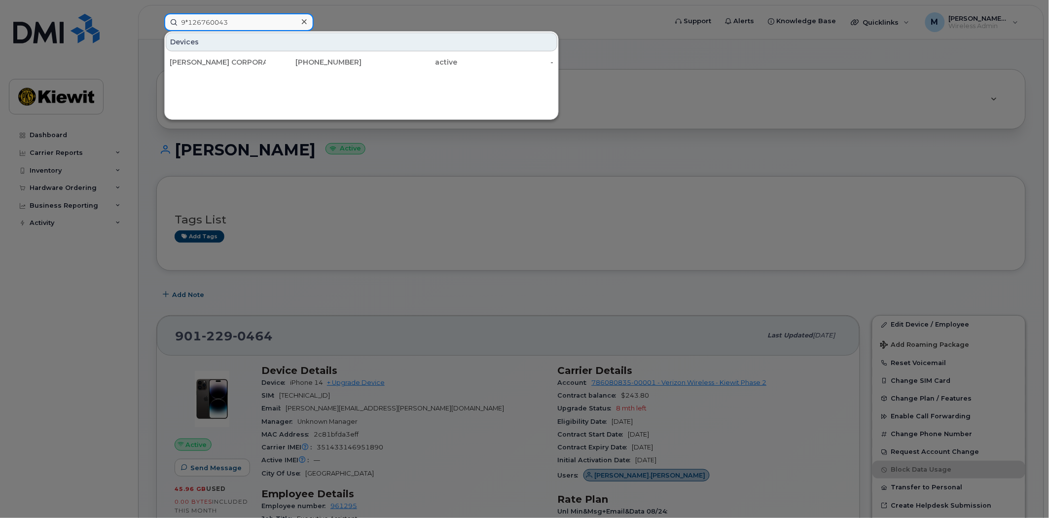
click at [187, 22] on input "9*126760043" at bounding box center [238, 22] width 149 height 18
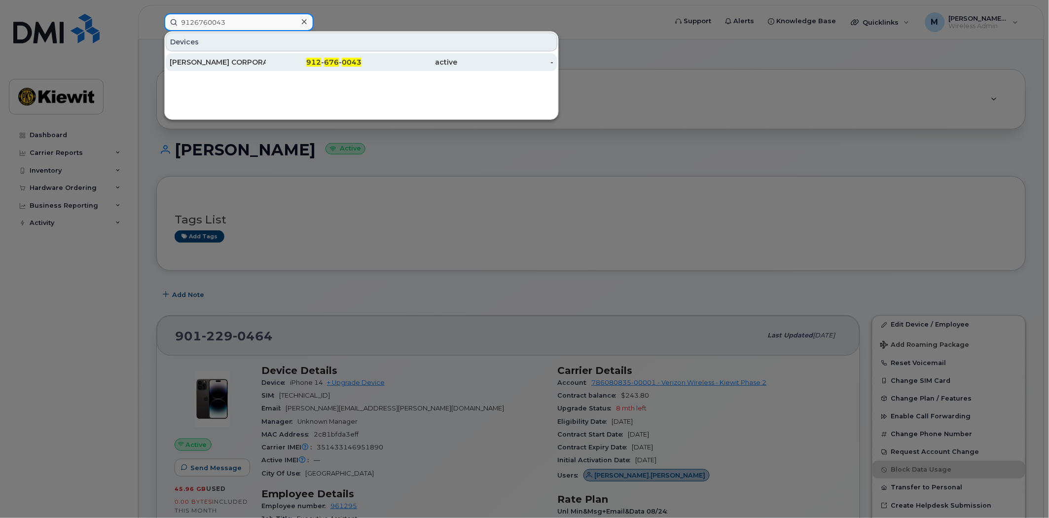
type input "9126760043"
click at [341, 61] on div "912 - 676 - 0043" at bounding box center [314, 62] width 96 height 10
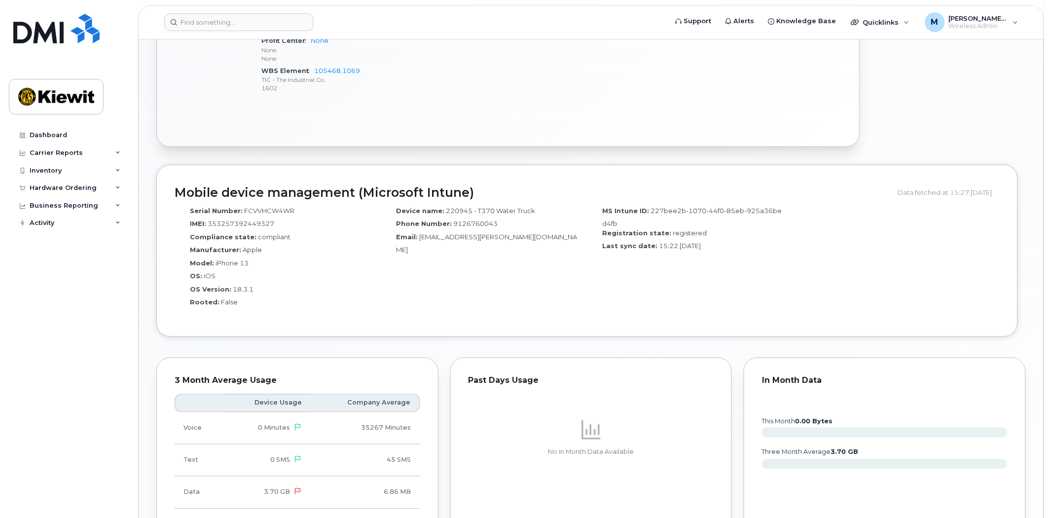
scroll to position [438, 0]
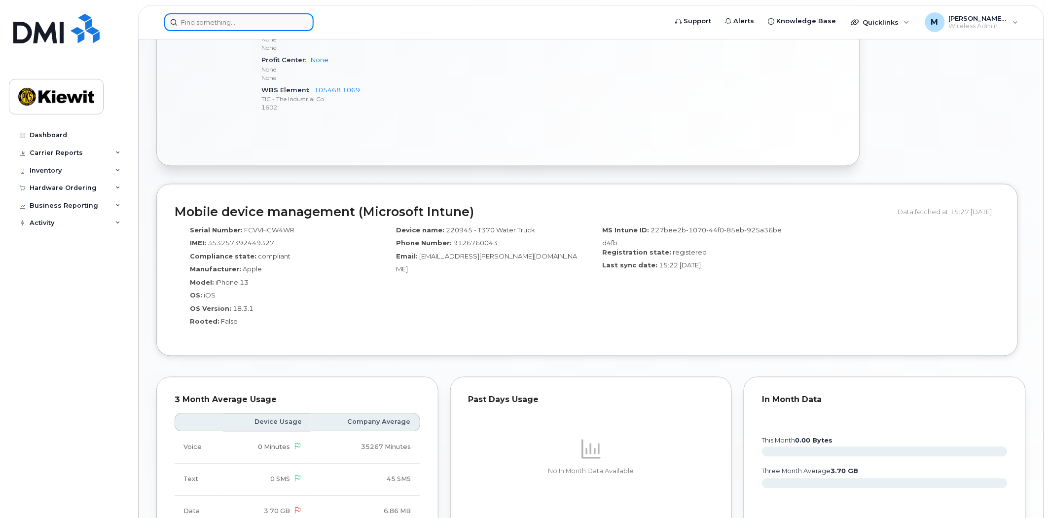
click at [218, 24] on input at bounding box center [238, 22] width 149 height 18
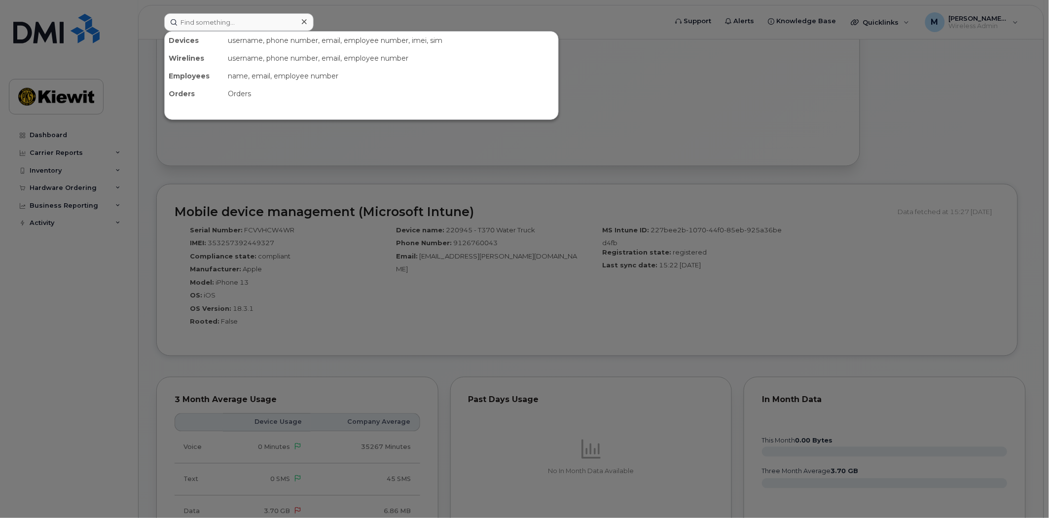
click at [658, 259] on div at bounding box center [524, 259] width 1049 height 518
click at [215, 26] on input at bounding box center [238, 22] width 149 height 18
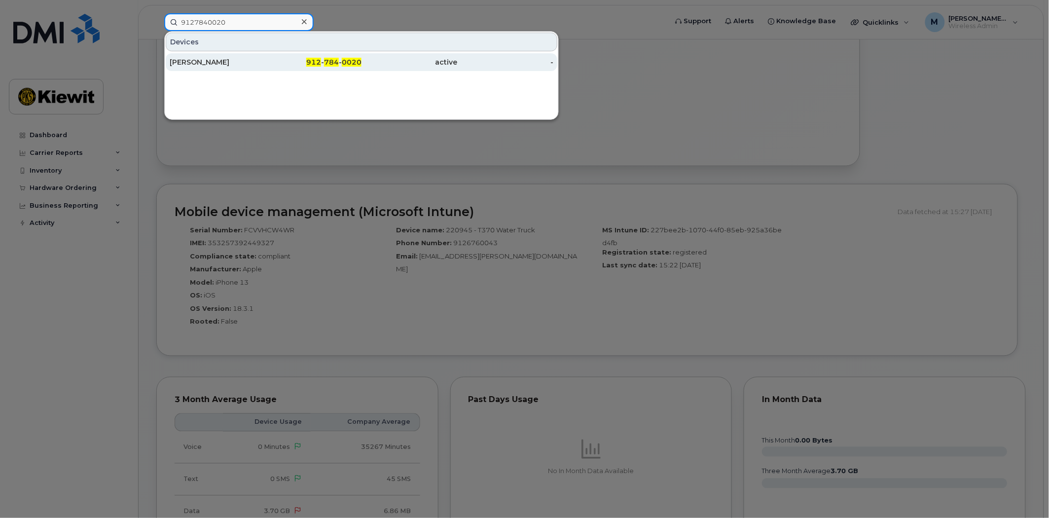
type input "9127840020"
click at [333, 60] on span "784" at bounding box center [331, 62] width 15 height 9
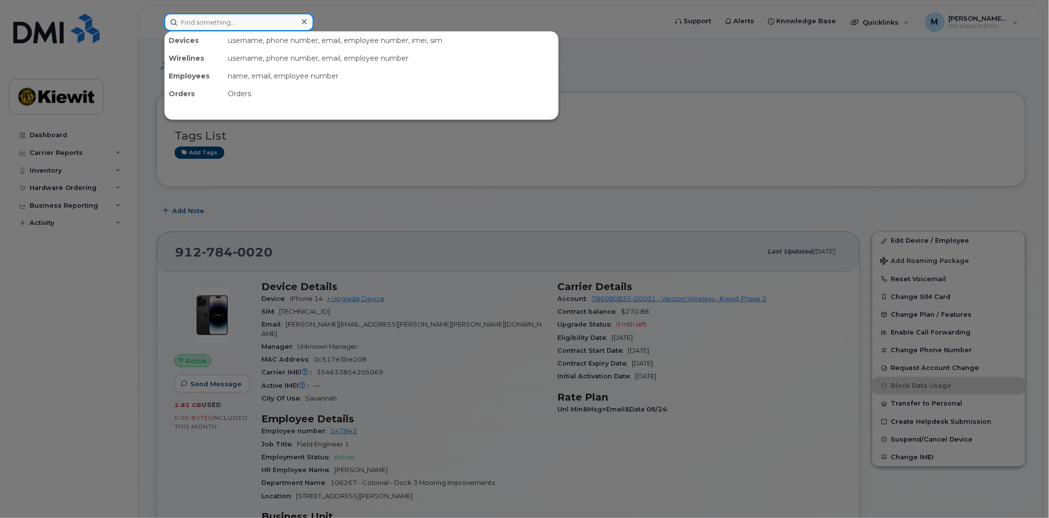
click at [220, 20] on input at bounding box center [238, 22] width 149 height 18
click at [382, 166] on div at bounding box center [524, 259] width 1049 height 518
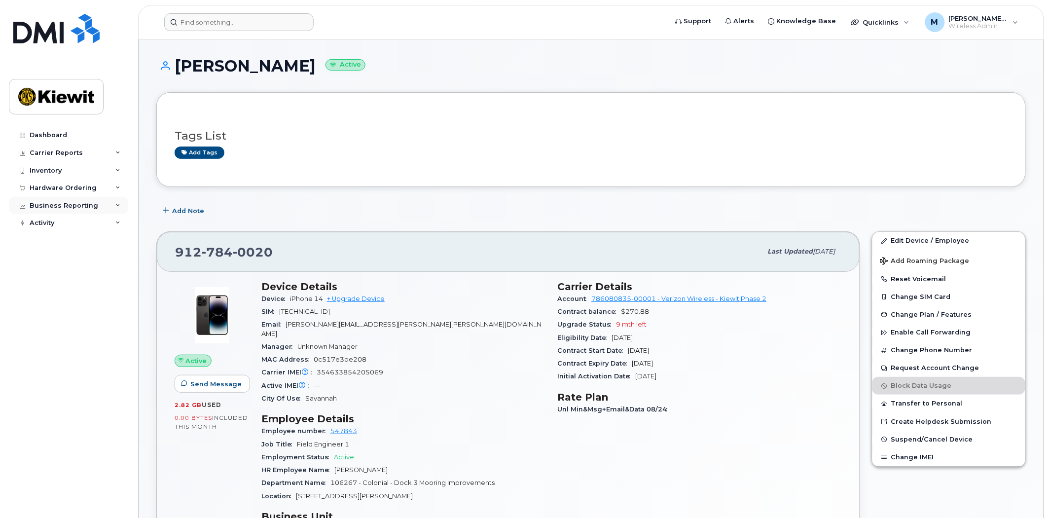
click at [103, 205] on div "Business Reporting" at bounding box center [68, 206] width 119 height 18
click at [74, 239] on div "Individual Reports" at bounding box center [65, 242] width 62 height 9
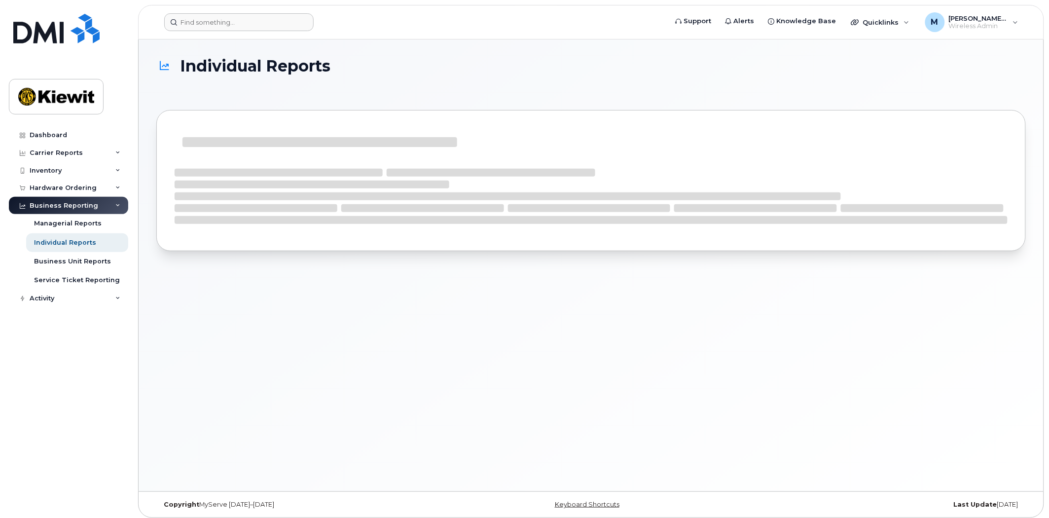
click at [90, 202] on div "Business Reporting" at bounding box center [64, 206] width 69 height 8
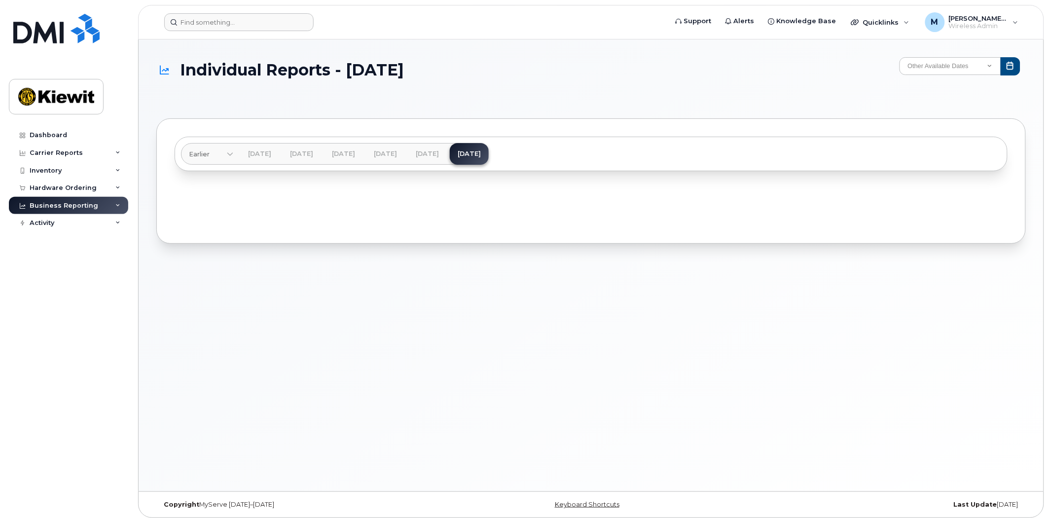
click at [90, 200] on div "Business Reporting" at bounding box center [68, 206] width 119 height 18
click at [75, 226] on div "Managerial Reports" at bounding box center [68, 223] width 68 height 9
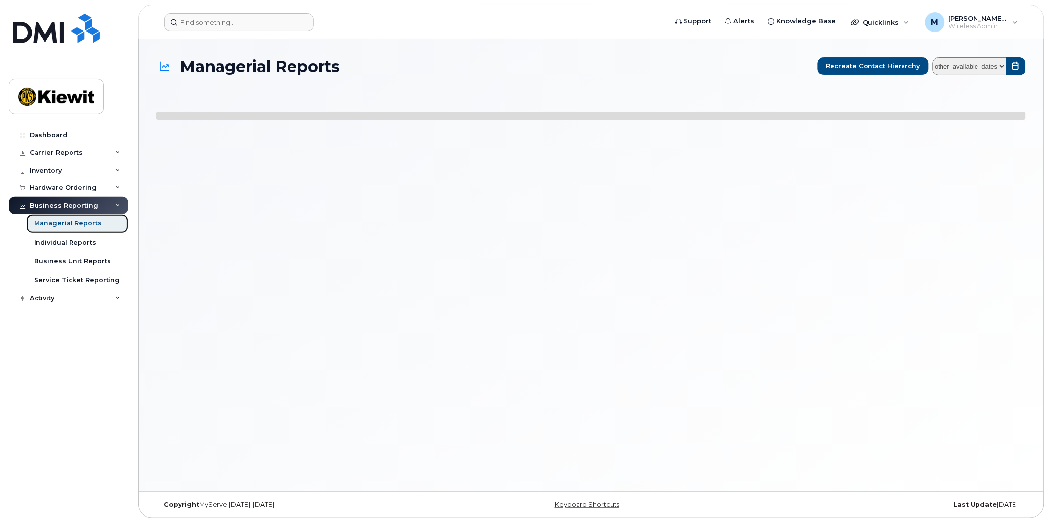
select select
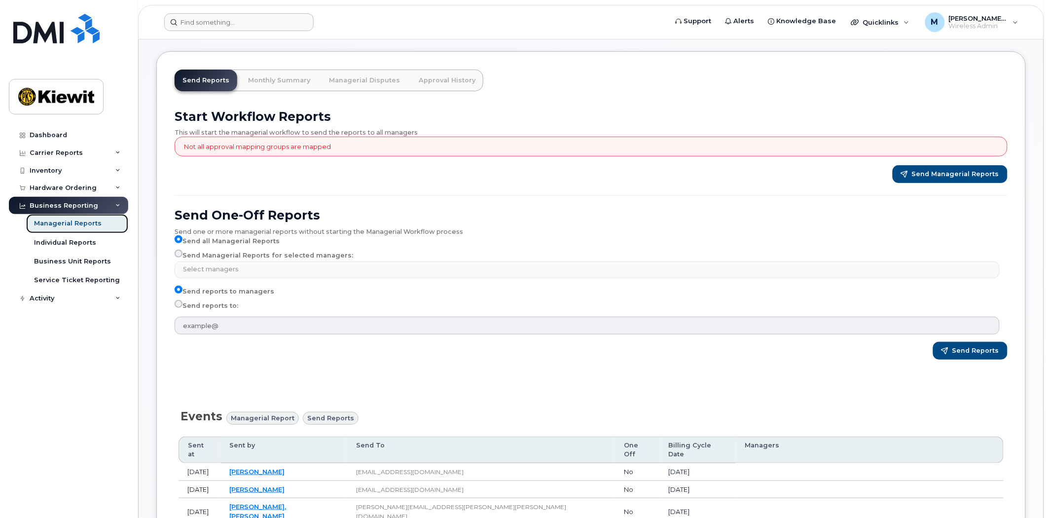
scroll to position [55, 0]
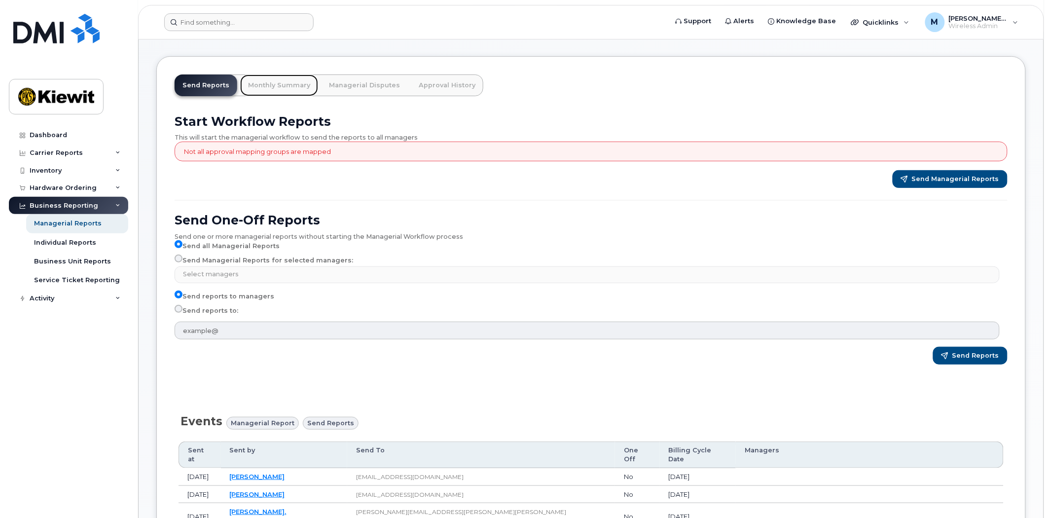
click at [279, 86] on link "Monthly Summary" at bounding box center [279, 85] width 78 height 22
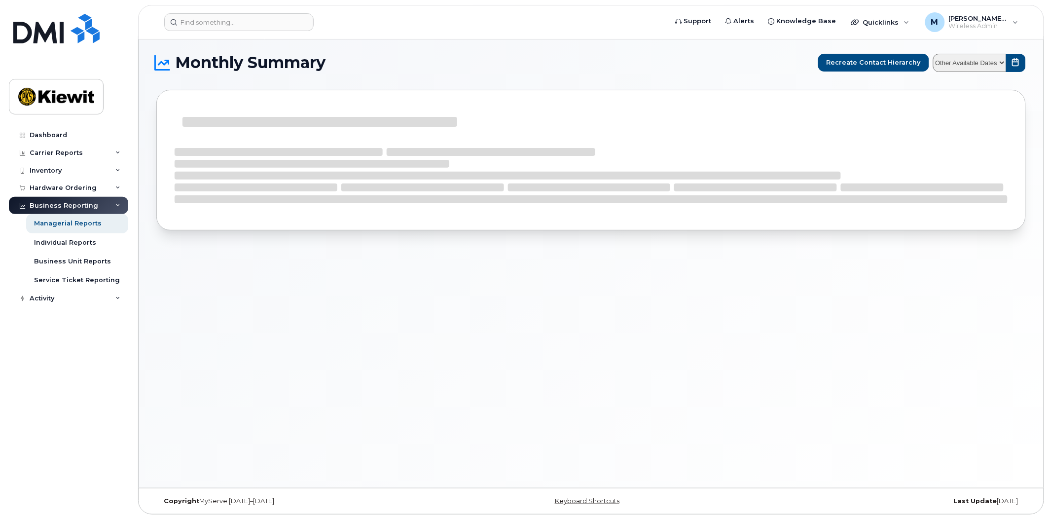
scroll to position [5, 0]
select select
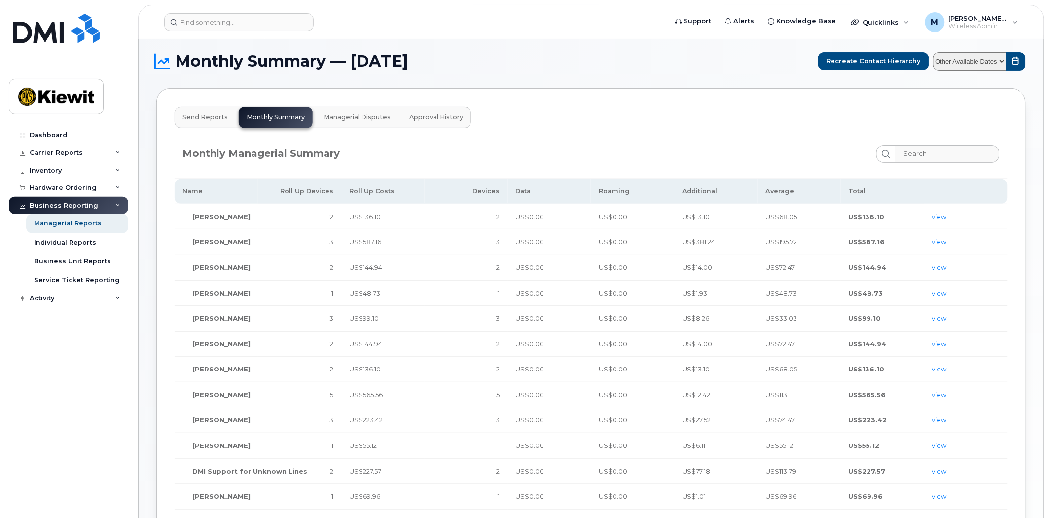
click at [730, 134] on div "Monthly Managerial Summary Name Roll Up Devices Roll Up Costs Devices Data Roam…" at bounding box center [591, 437] width 845 height 612
click at [959, 154] on input "search" at bounding box center [946, 154] width 105 height 18
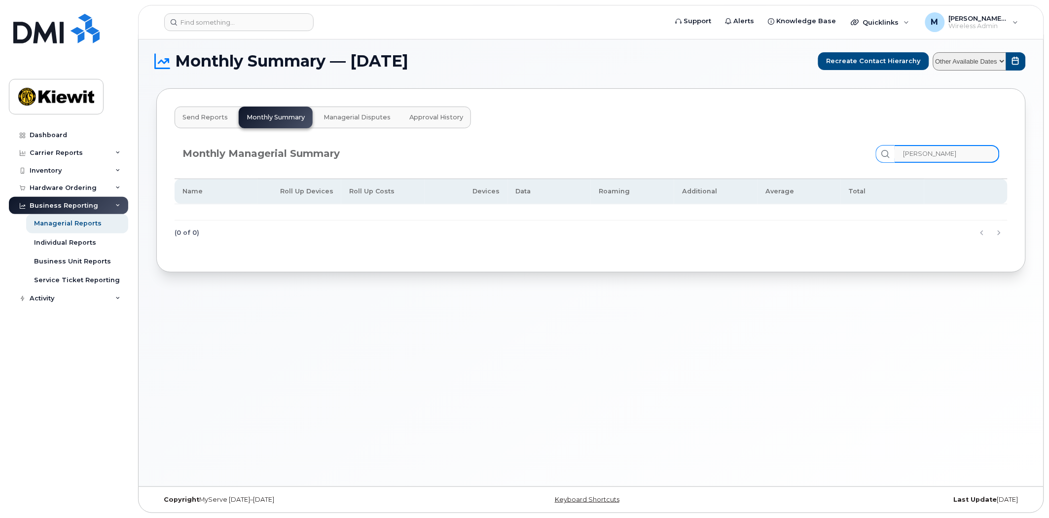
type input "[PERSON_NAME]"
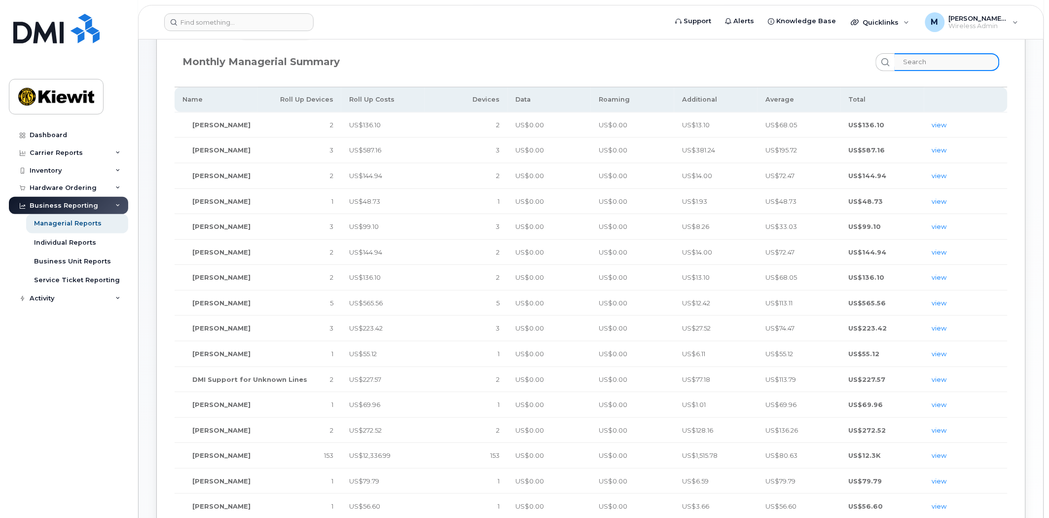
scroll to position [0, 0]
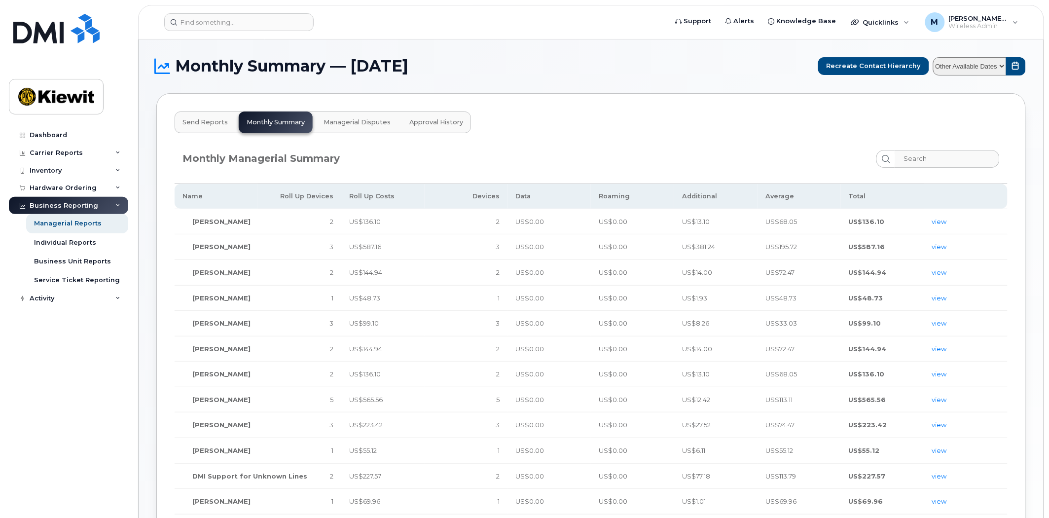
click at [999, 62] on select "Other Available Dates September August July June May April March February Janua…" at bounding box center [969, 66] width 73 height 18
select select "/customer/10935/reports/b4e23bf2-7a0f-11f0-9a89-b121b4fab6db/managerial/monthly…"
click at [933, 57] on select "Other Available Dates September August July June May April March February Janua…" at bounding box center [969, 66] width 73 height 18
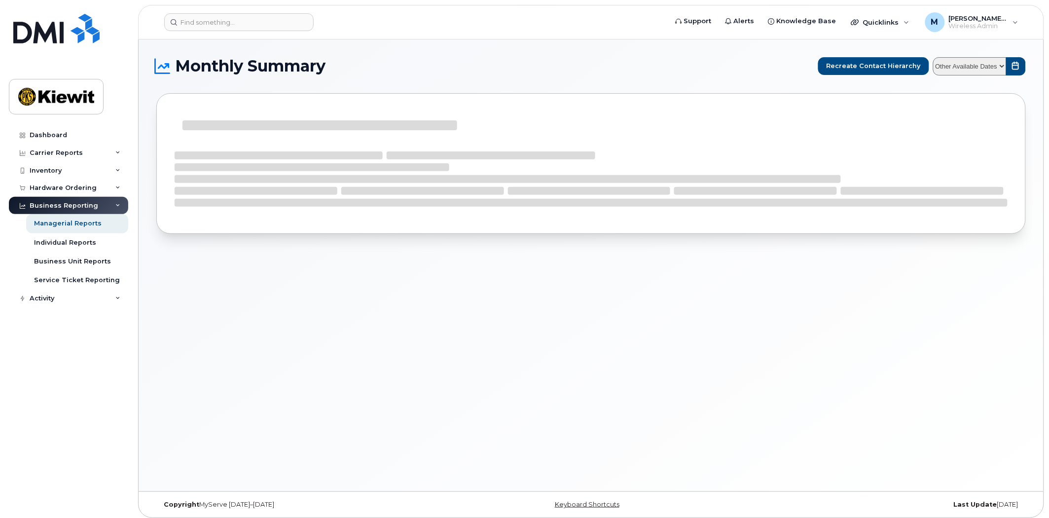
select select
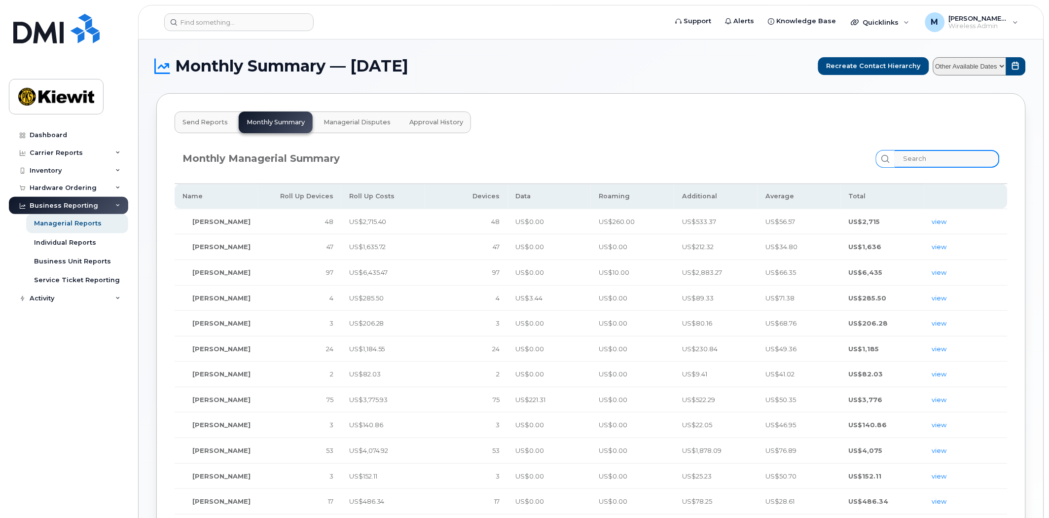
click at [926, 161] on input "search" at bounding box center [946, 159] width 105 height 18
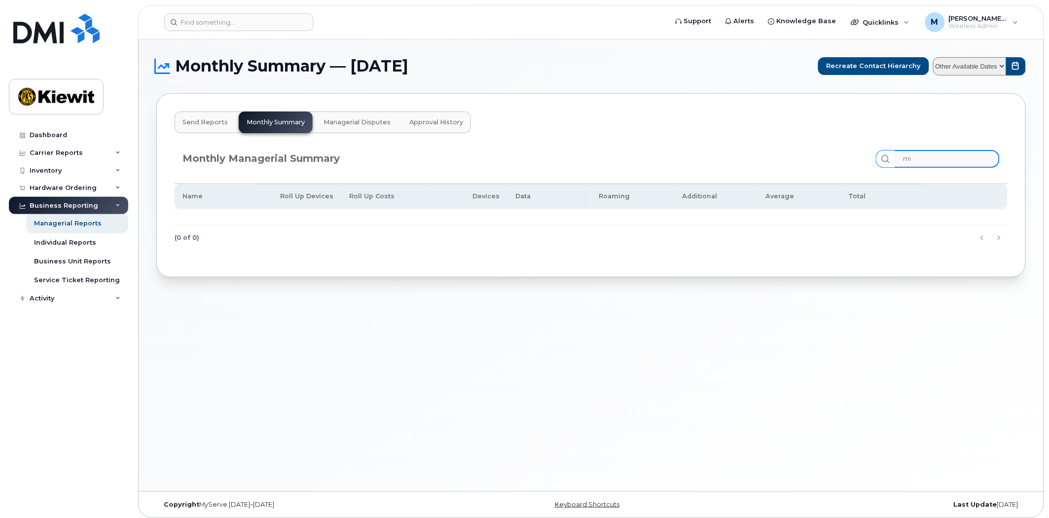
type input "m"
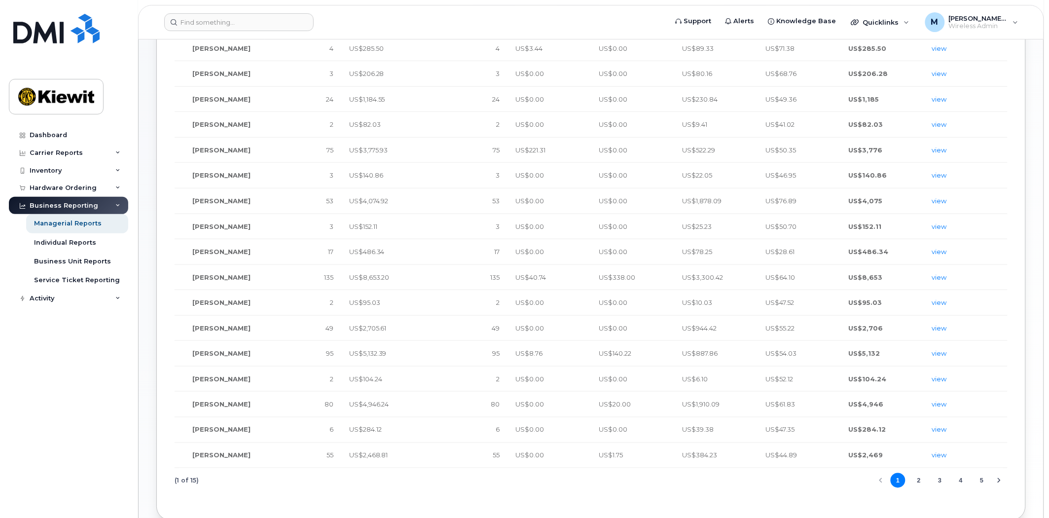
scroll to position [302, 0]
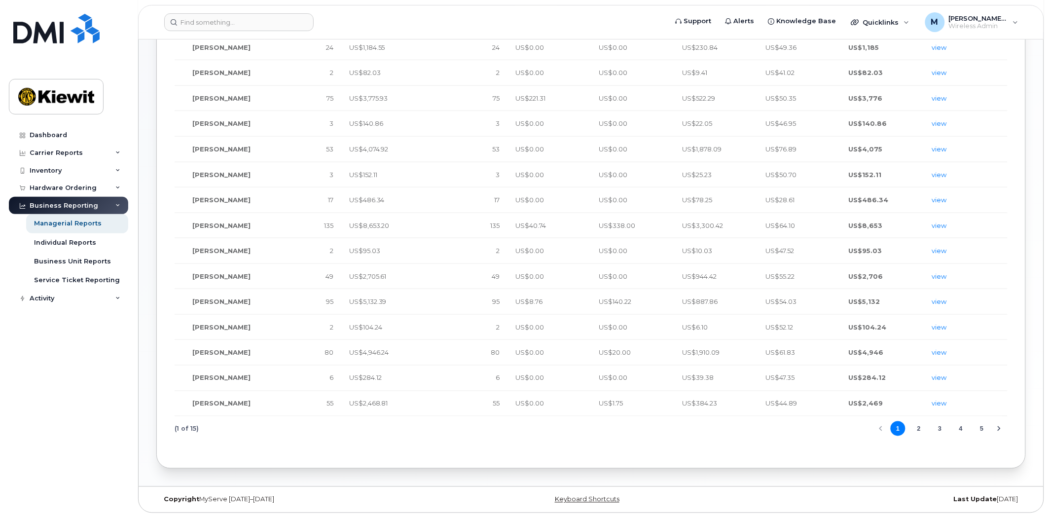
click at [982, 429] on button "5" at bounding box center [981, 428] width 15 height 15
click at [982, 429] on button "7" at bounding box center [981, 428] width 15 height 15
click at [982, 429] on button "9" at bounding box center [981, 428] width 15 height 15
click at [982, 429] on button "11" at bounding box center [981, 428] width 15 height 15
click at [898, 427] on button "9" at bounding box center [897, 428] width 15 height 15
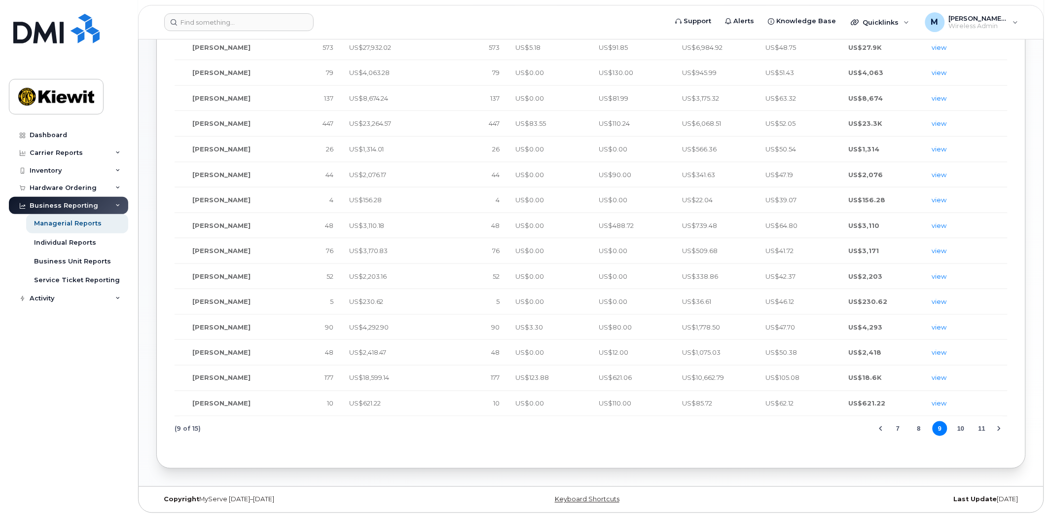
click at [915, 430] on button "8" at bounding box center [918, 428] width 15 height 15
click at [977, 426] on button "10" at bounding box center [981, 428] width 15 height 15
click at [980, 427] on button "12" at bounding box center [981, 428] width 15 height 15
click at [919, 427] on button "11" at bounding box center [918, 428] width 15 height 15
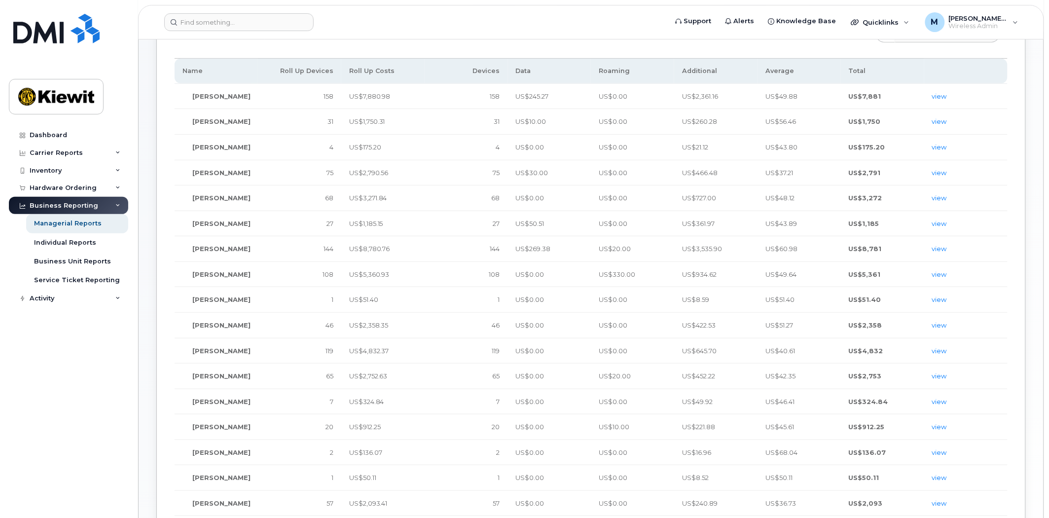
scroll to position [0, 0]
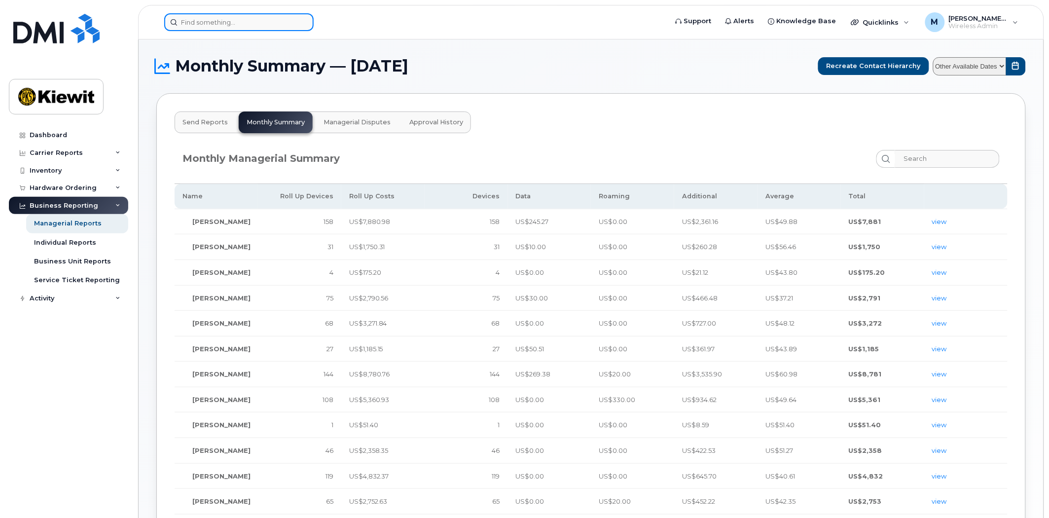
click at [211, 21] on input at bounding box center [238, 22] width 149 height 18
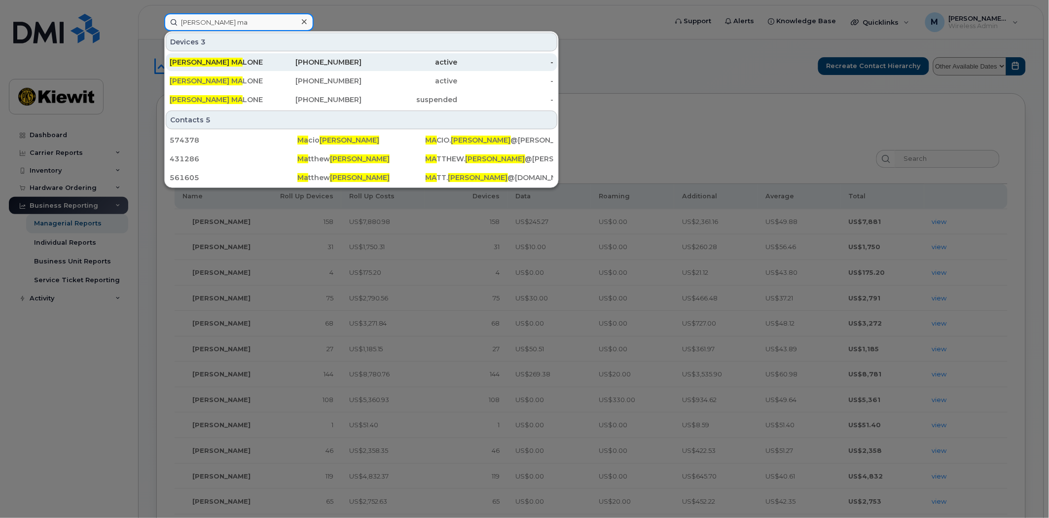
type input "parker ma"
click at [341, 60] on div "262-450-2183" at bounding box center [314, 62] width 96 height 10
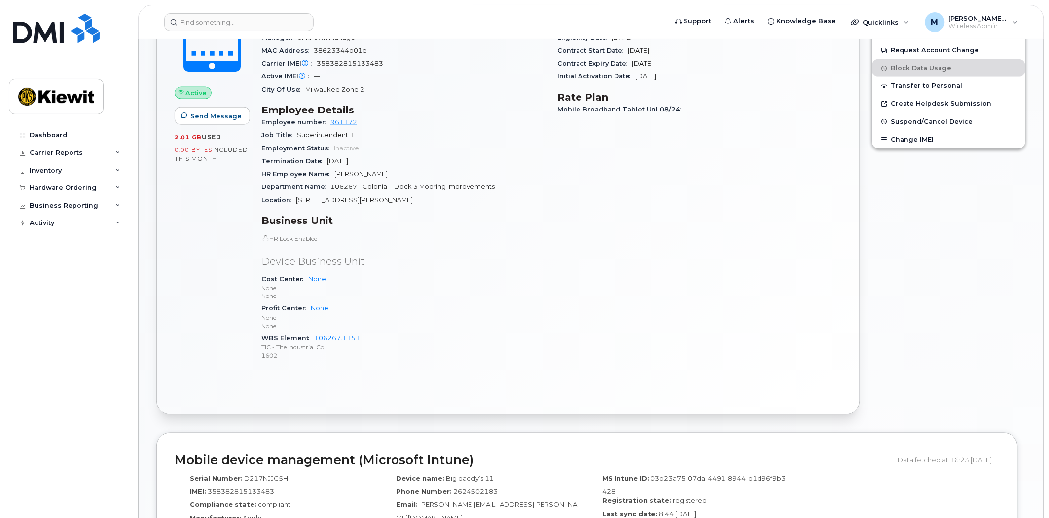
scroll to position [192, 0]
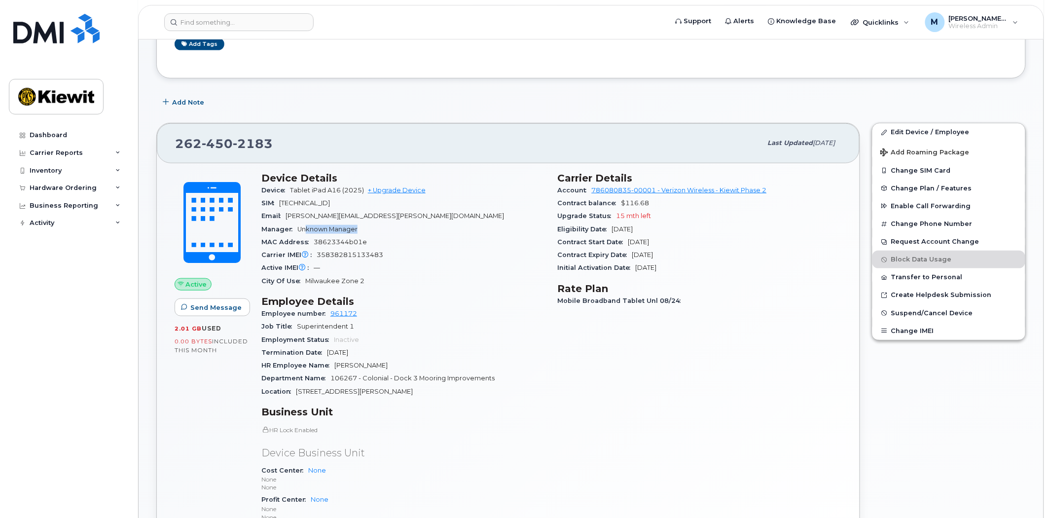
drag, startPoint x: 305, startPoint y: 227, endPoint x: 366, endPoint y: 229, distance: 61.2
click at [365, 230] on div "Manager Unknown Manager" at bounding box center [403, 229] width 284 height 13
click at [366, 229] on div "Manager Unknown Manager" at bounding box center [403, 229] width 284 height 13
click at [479, 267] on div "Active IMEI Active IMEI is refreshed daily with a delay of up to 48 hours follo…" at bounding box center [403, 267] width 284 height 13
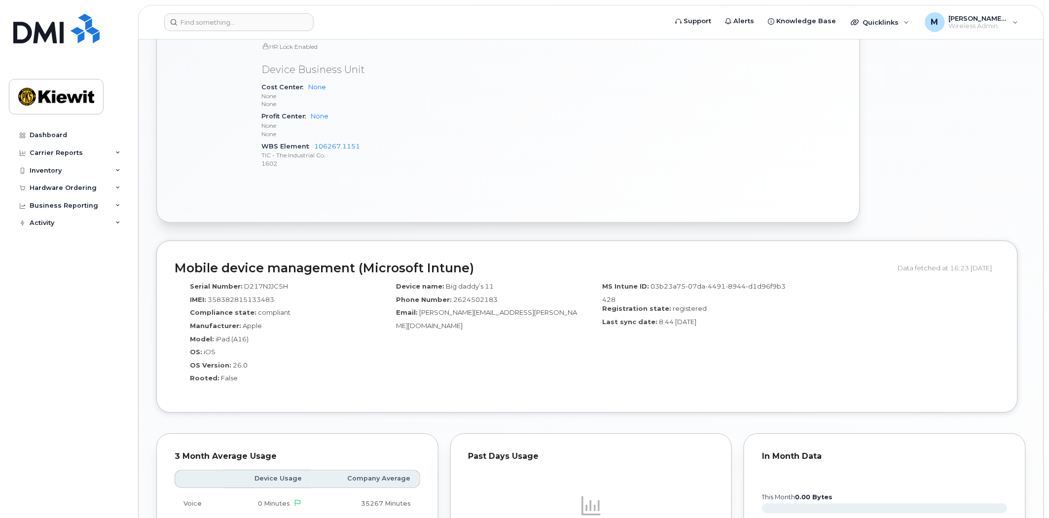
scroll to position [521, 0]
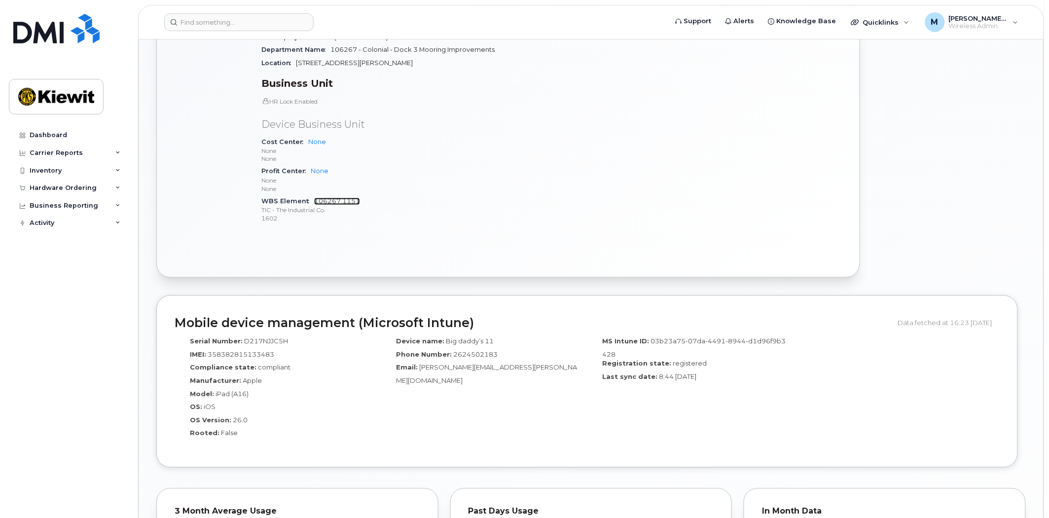
click at [342, 203] on link "106267.1151" at bounding box center [337, 201] width 46 height 7
click at [229, 21] on input at bounding box center [238, 22] width 149 height 18
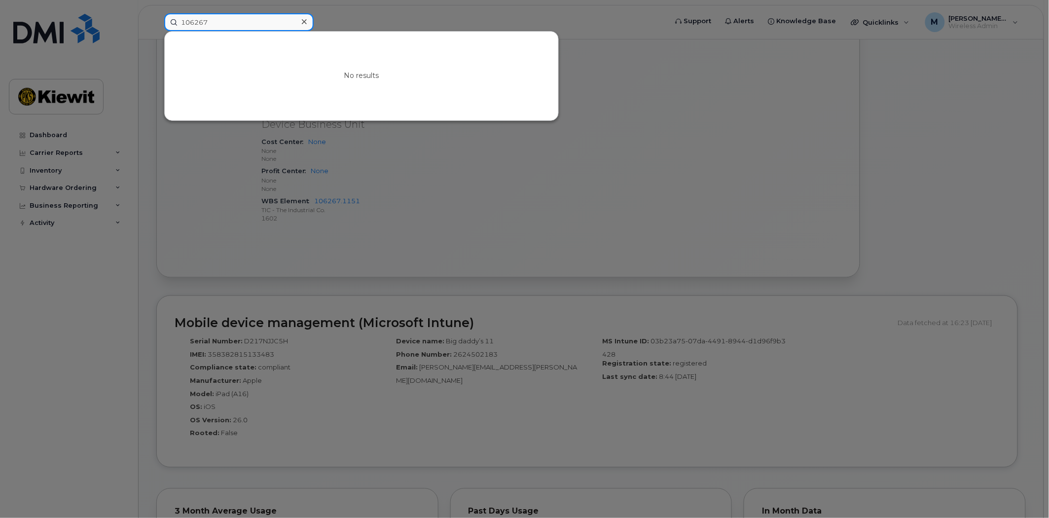
type input "106267"
drag, startPoint x: 469, startPoint y: 227, endPoint x: 309, endPoint y: 223, distance: 160.3
click at [469, 226] on div at bounding box center [524, 259] width 1049 height 518
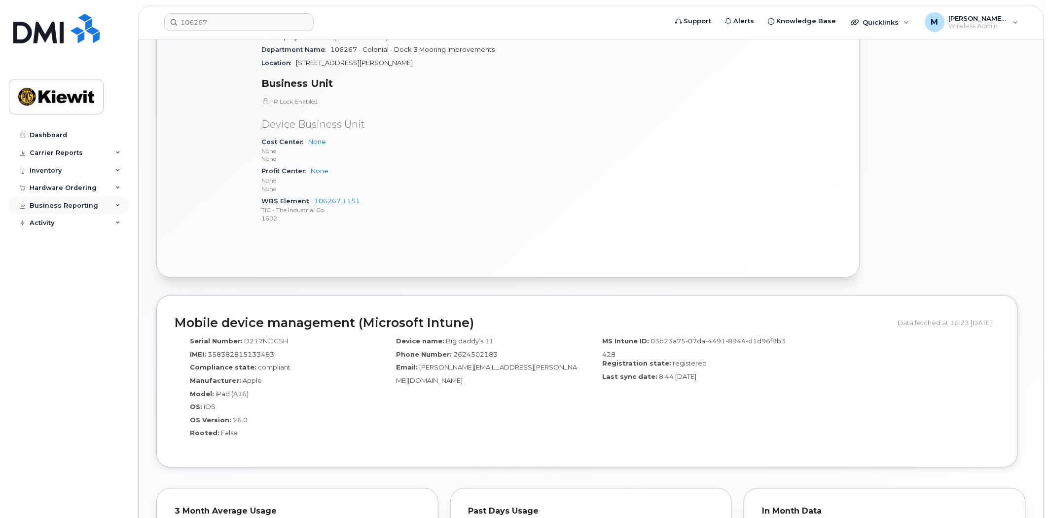
click at [59, 206] on div "Business Reporting" at bounding box center [64, 206] width 69 height 8
click at [62, 223] on div "Managerial Reports" at bounding box center [68, 223] width 68 height 9
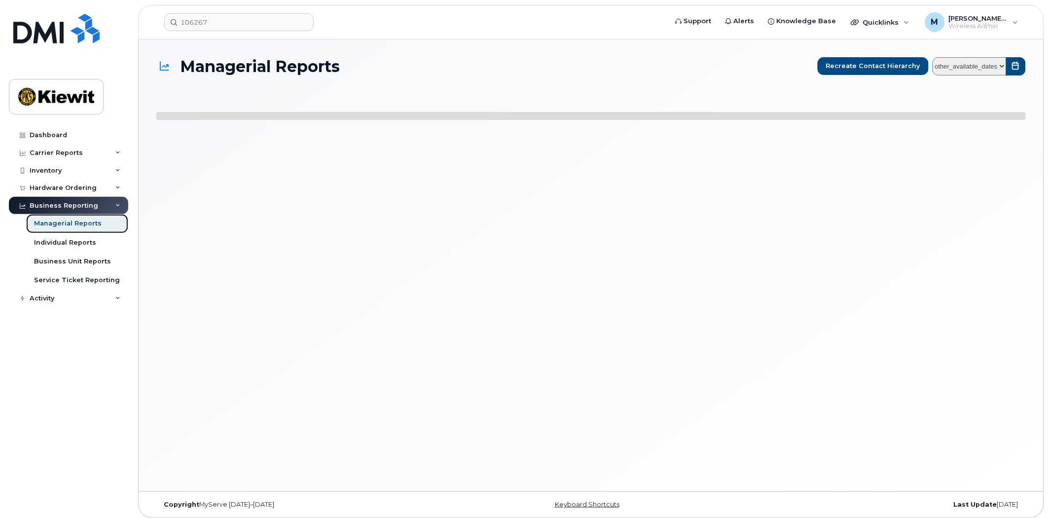
select select
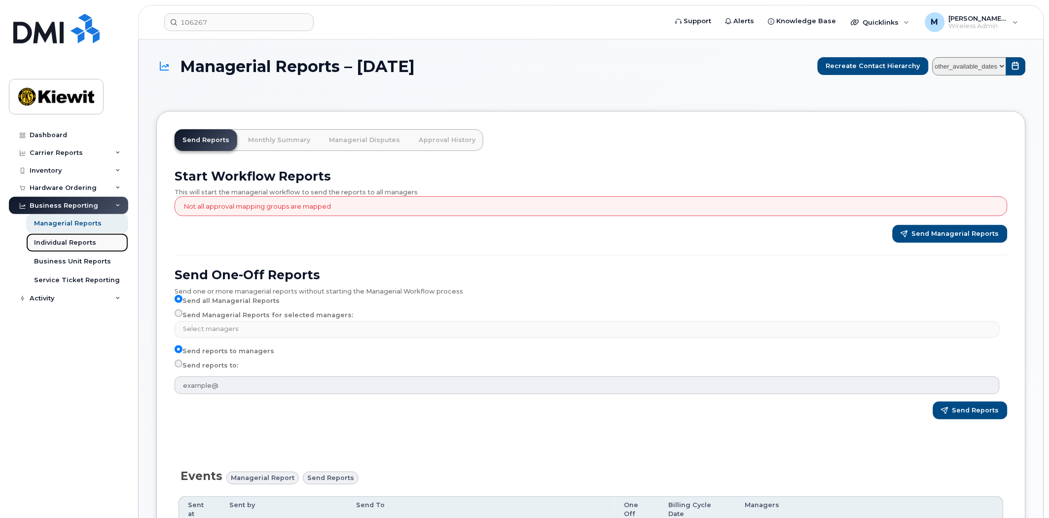
click at [82, 247] on link "Individual Reports" at bounding box center [77, 242] width 102 height 19
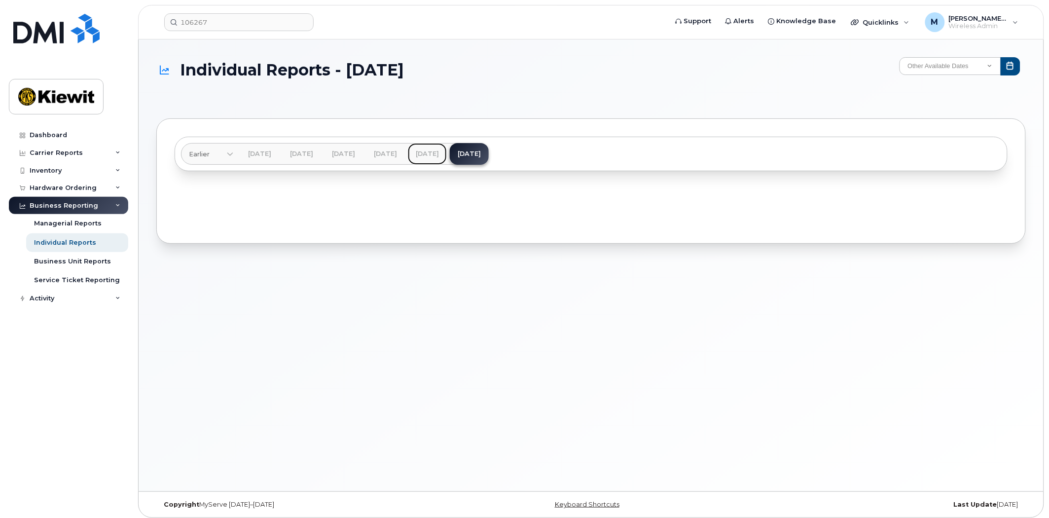
click at [447, 152] on link "Aug 2025" at bounding box center [427, 154] width 39 height 22
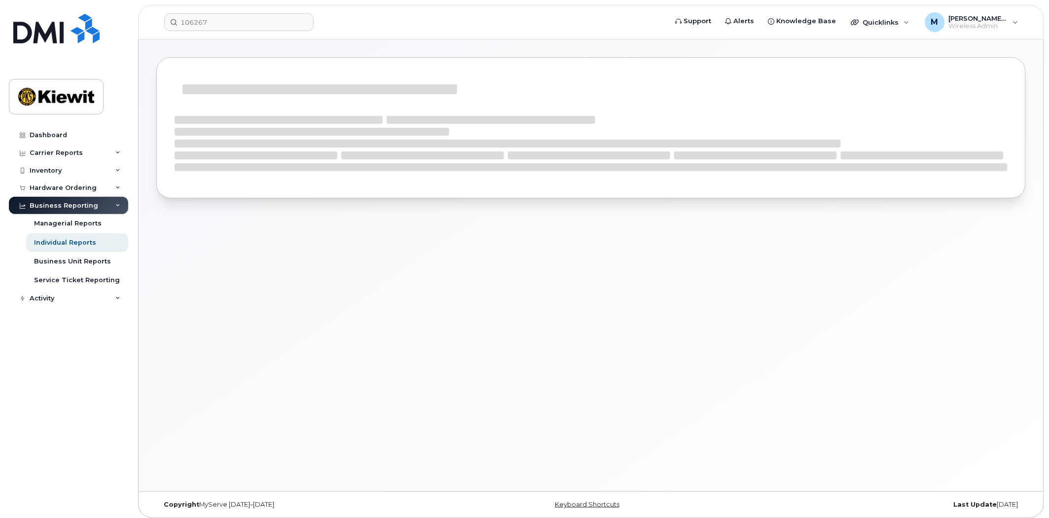
click at [208, 104] on div at bounding box center [591, 141] width 833 height 77
click at [86, 266] on link "Business Unit Reports" at bounding box center [77, 261] width 102 height 19
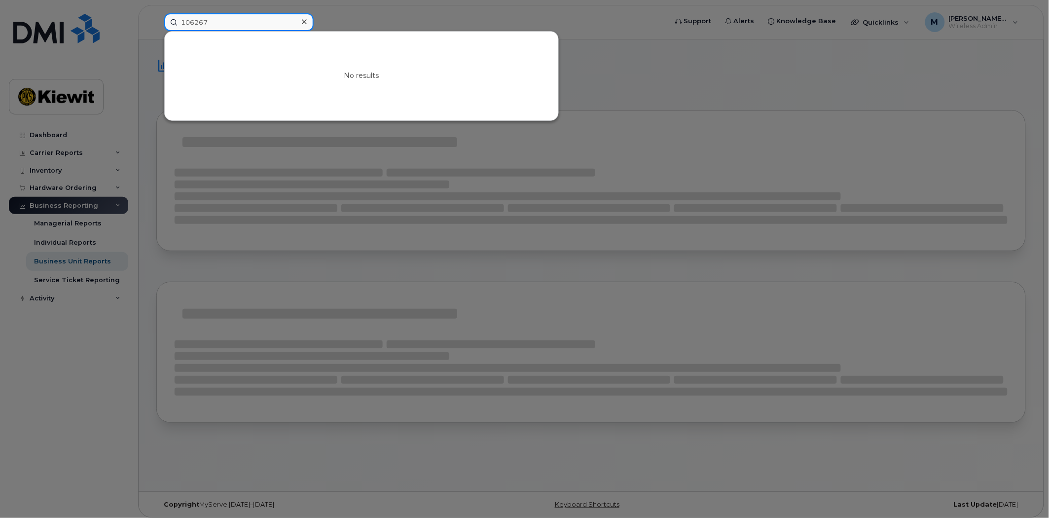
click at [218, 18] on input "106267" at bounding box center [238, 22] width 149 height 18
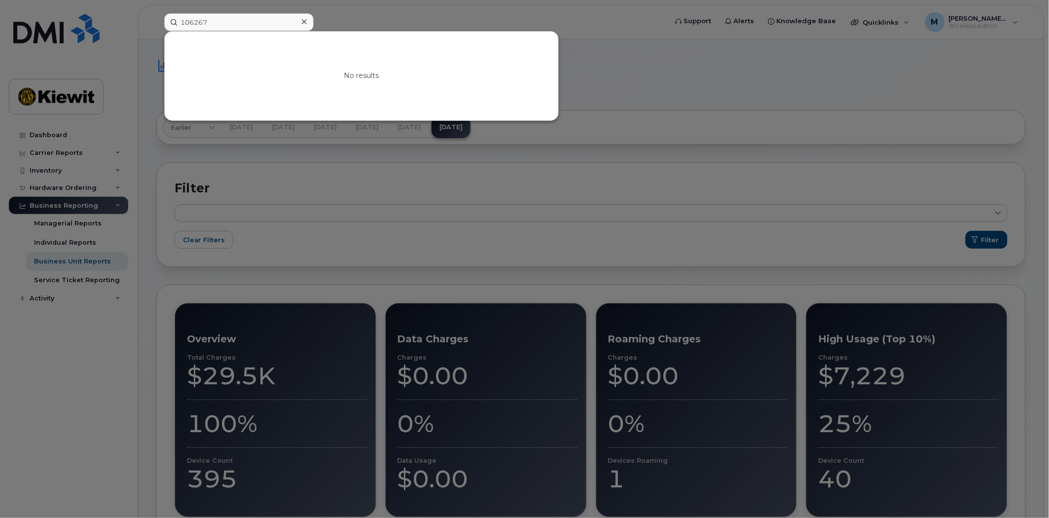
click at [306, 18] on icon at bounding box center [304, 22] width 5 height 8
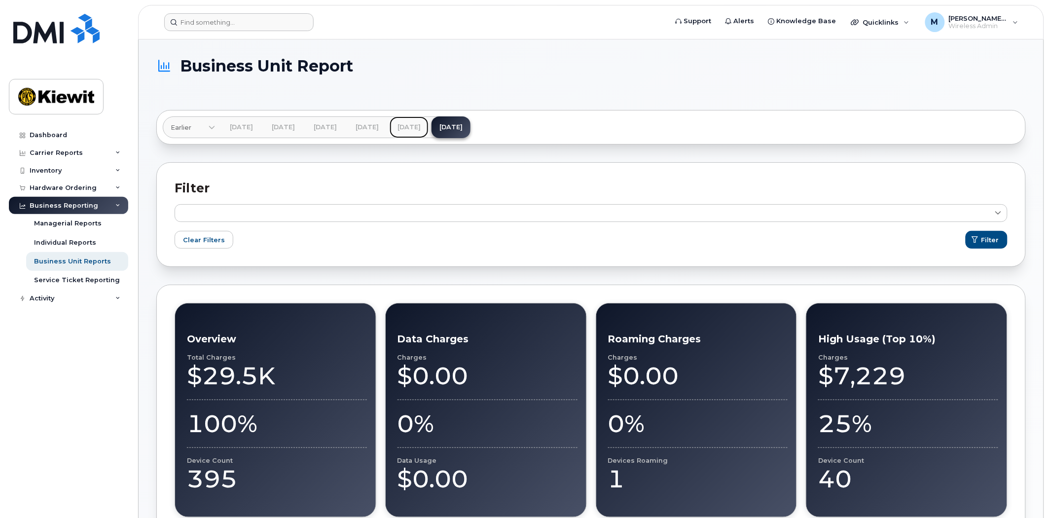
click at [428, 131] on link "Aug 2025" at bounding box center [408, 127] width 39 height 22
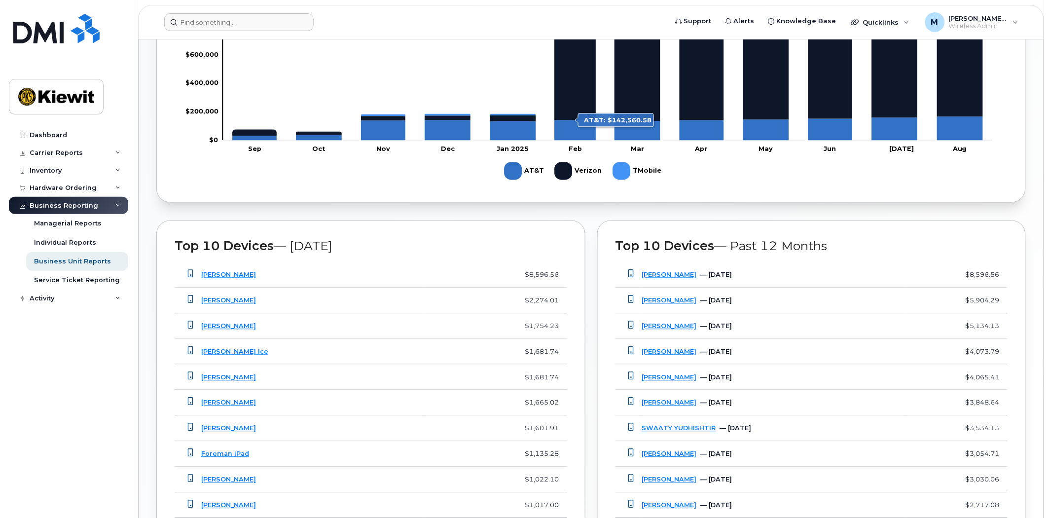
scroll to position [714, 0]
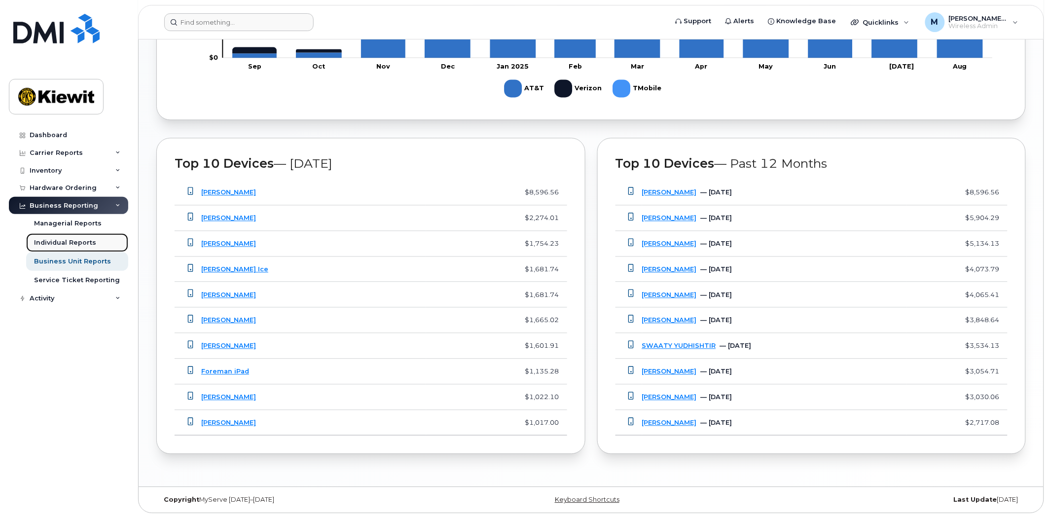
click at [83, 238] on div "Individual Reports" at bounding box center [65, 242] width 62 height 9
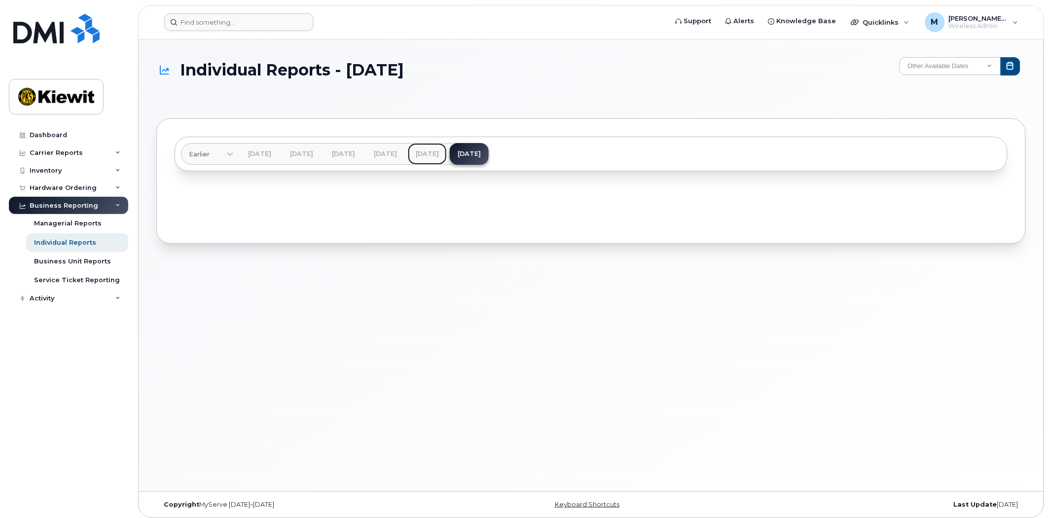
click at [447, 151] on link "Aug 2025" at bounding box center [427, 154] width 39 height 22
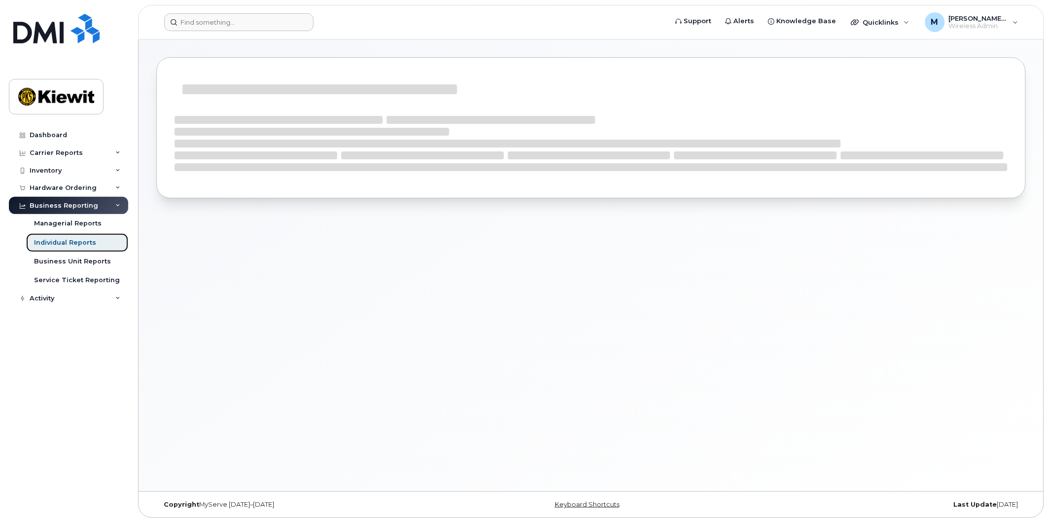
click at [91, 243] on div "Individual Reports" at bounding box center [65, 242] width 62 height 9
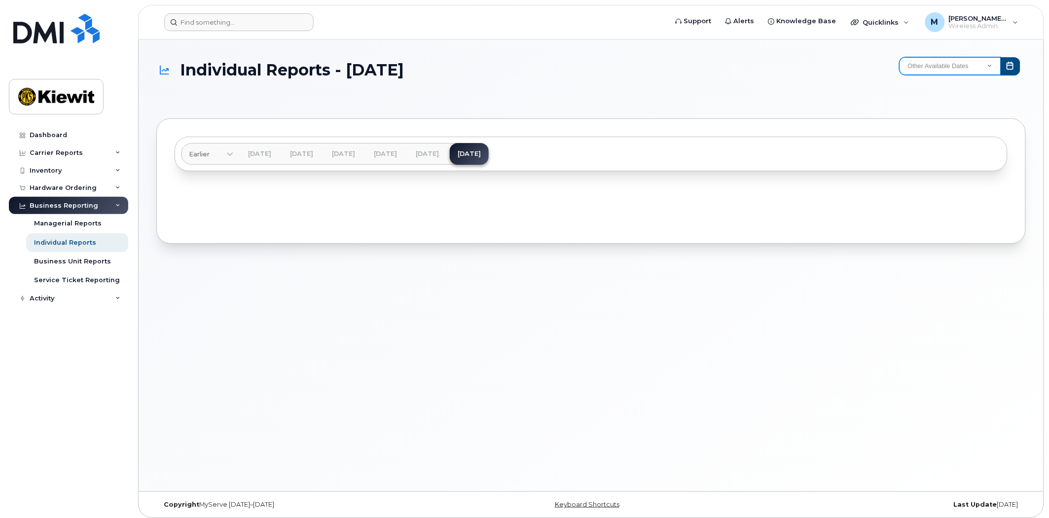
click at [973, 63] on select "Other Available Dates December November October September August July June May …" at bounding box center [950, 66] width 102 height 18
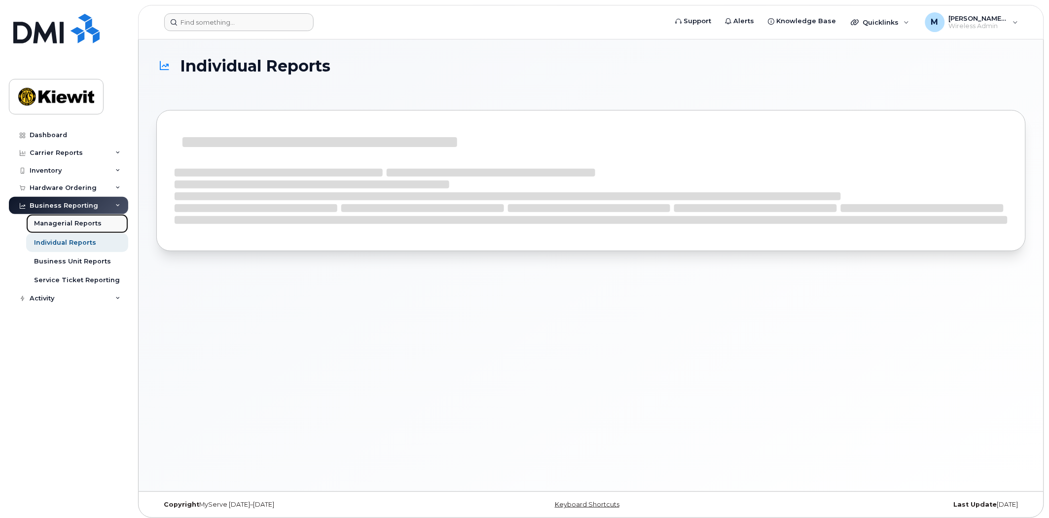
click at [65, 223] on div "Managerial Reports" at bounding box center [68, 223] width 68 height 9
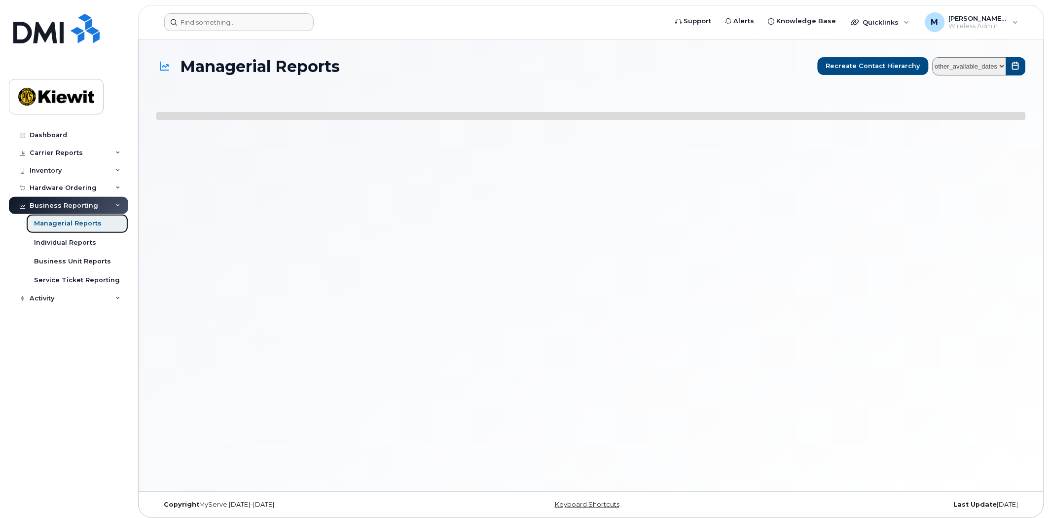
select select
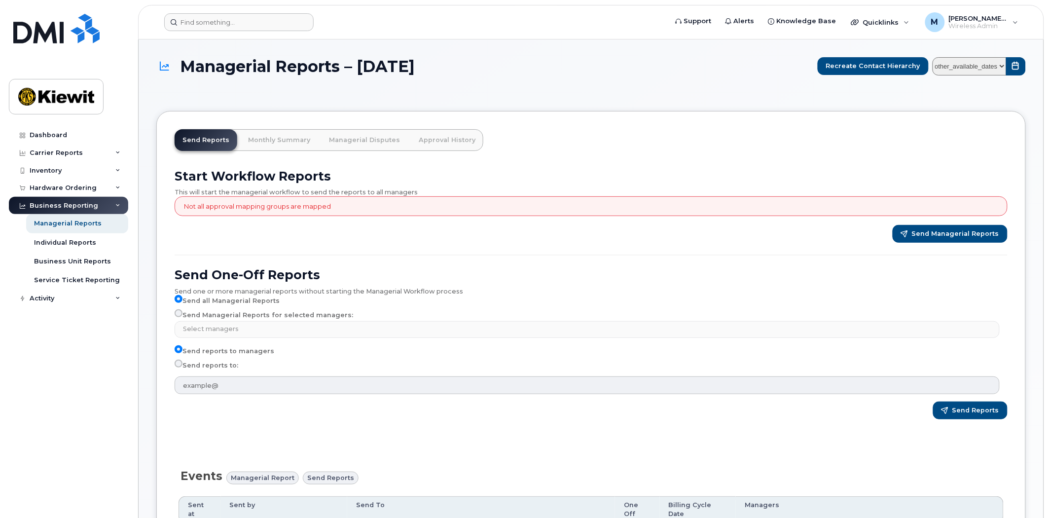
click at [994, 71] on select "other_available_dates September August July June May April March February Janua…" at bounding box center [969, 66] width 74 height 18
select select "/customer/0ac1e801-0962-49fa-816d-73c442061bd2/reports/b4e23bf2-7a0f-11f0-9a89-…"
click at [934, 57] on select "other_available_dates September August July June May April March February Janua…" at bounding box center [969, 66] width 74 height 18
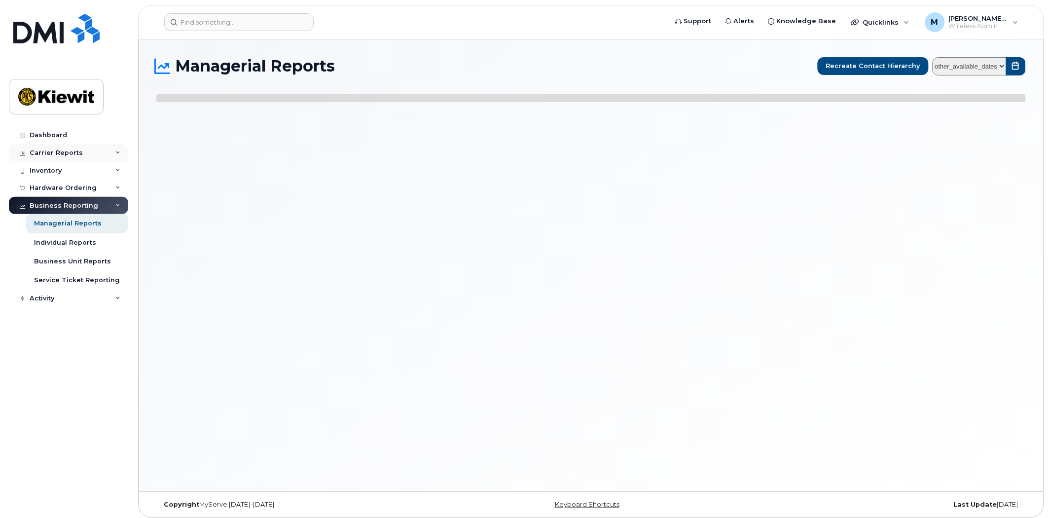
select select
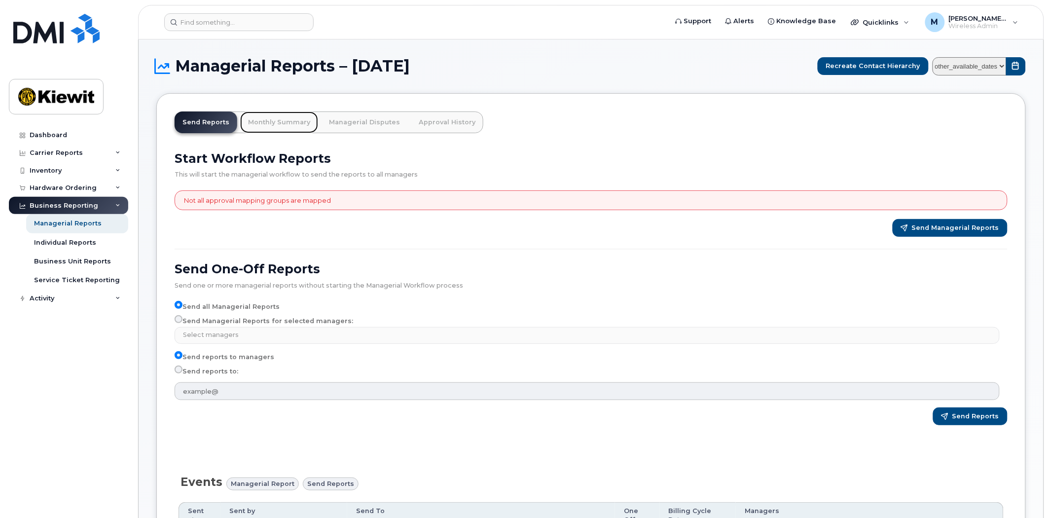
click at [279, 123] on link "Monthly Summary" at bounding box center [279, 122] width 78 height 22
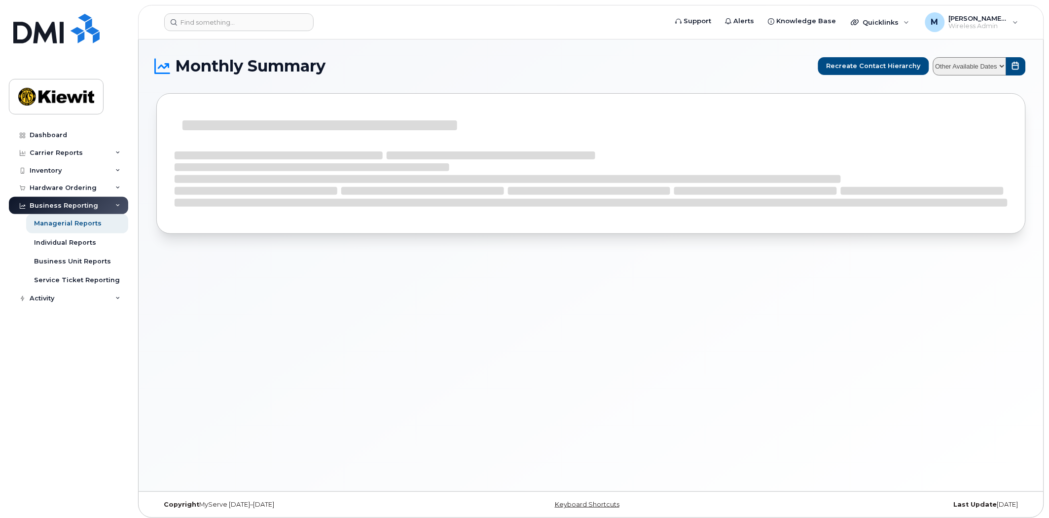
click at [1005, 68] on select "Other Available Dates" at bounding box center [969, 66] width 73 height 18
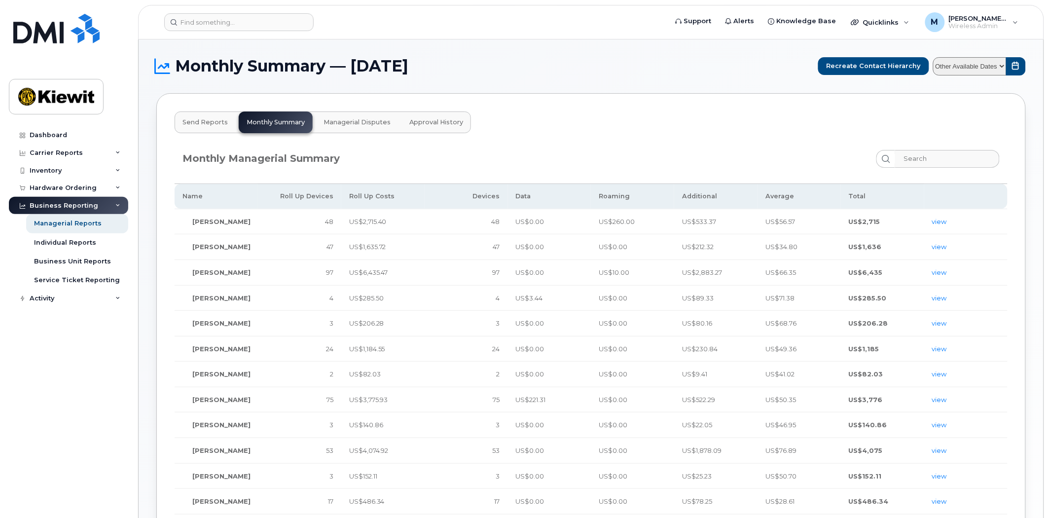
select select "/customer/10935/reports/b4e23bf2-7a0f-11f0-9a89-b121b4fab6db/managerial/monthly…"
click at [933, 57] on select "Other Available Dates September August July June May April March February Janua…" at bounding box center [969, 66] width 73 height 18
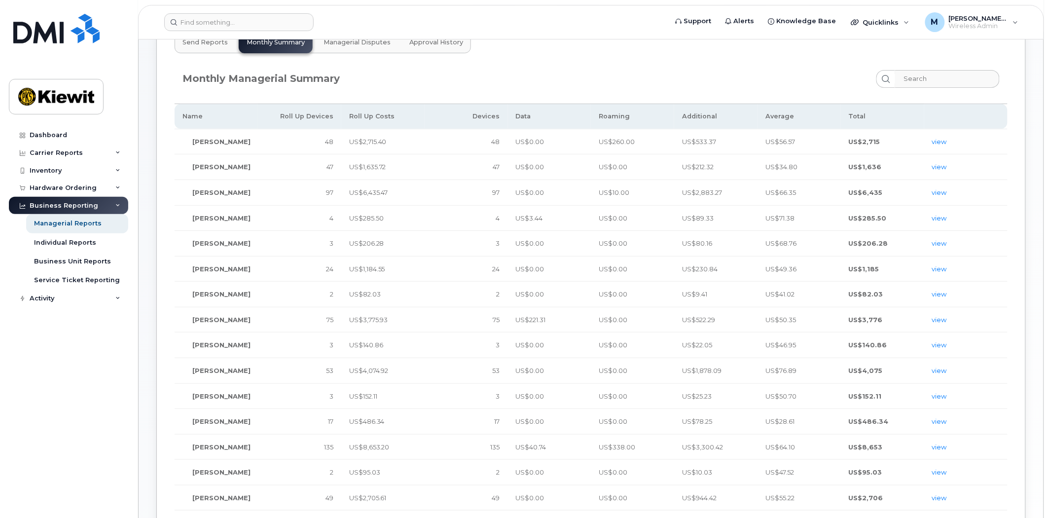
scroll to position [274, 0]
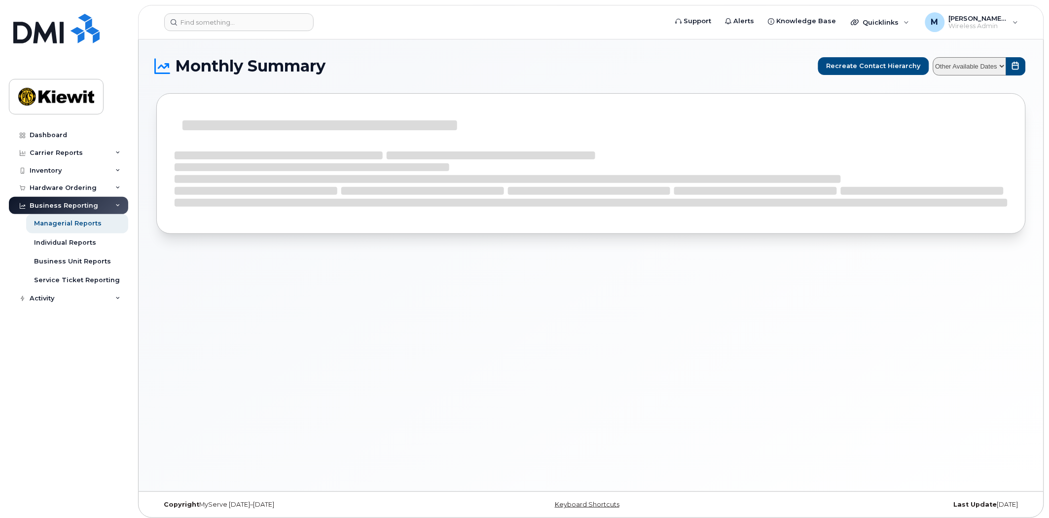
select select
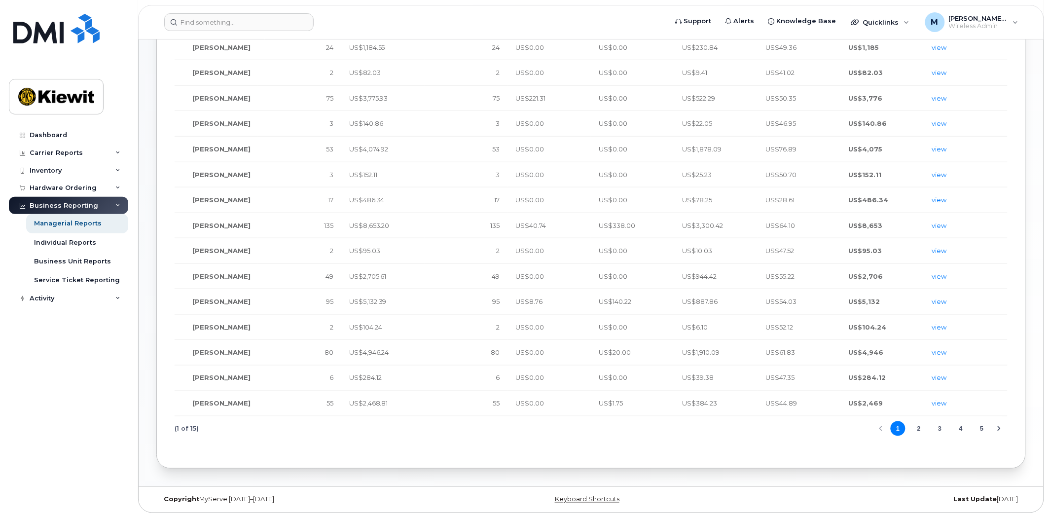
scroll to position [302, 0]
click at [921, 428] on button "2" at bounding box center [918, 428] width 15 height 15
click at [987, 427] on button "5" at bounding box center [981, 428] width 15 height 15
click at [984, 427] on button "7" at bounding box center [981, 428] width 15 height 15
click at [984, 427] on button "9" at bounding box center [981, 428] width 15 height 15
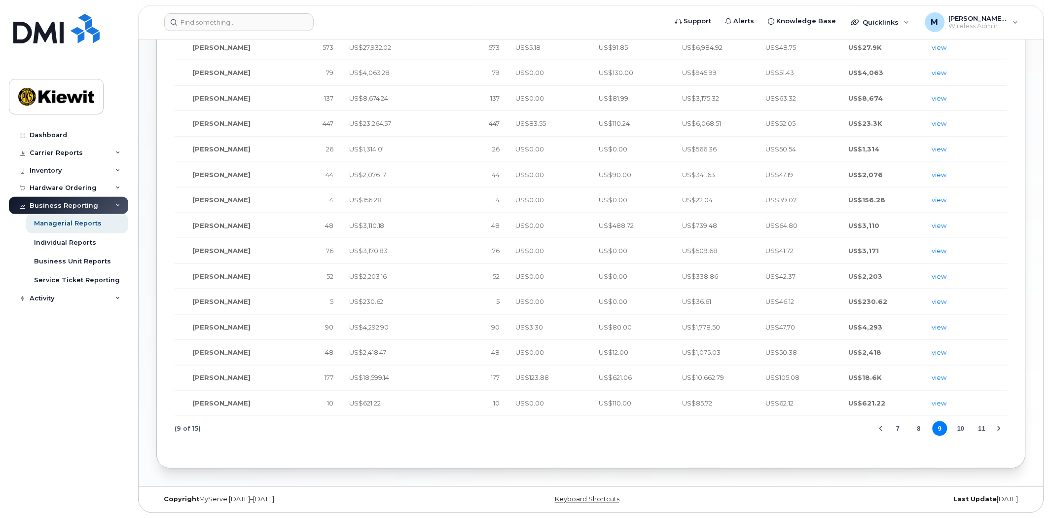
click at [984, 427] on button "11" at bounding box center [981, 428] width 15 height 15
click at [984, 427] on button "13" at bounding box center [981, 428] width 15 height 15
click at [984, 427] on button "15" at bounding box center [981, 428] width 15 height 15
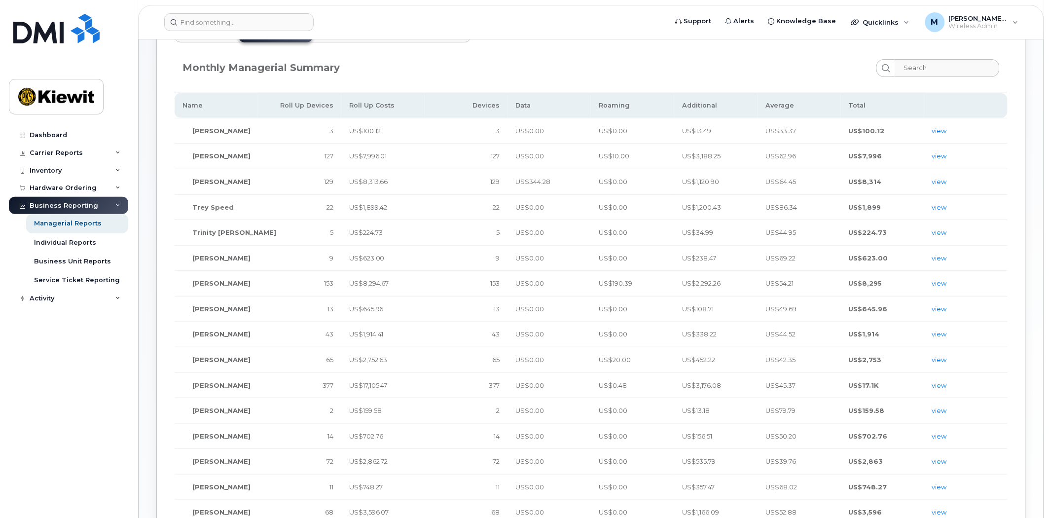
scroll to position [200, 0]
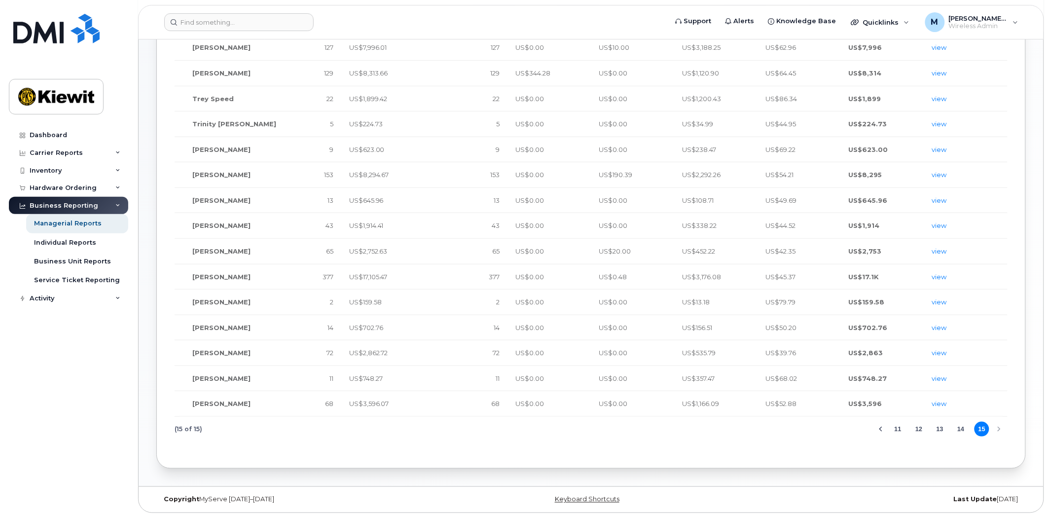
click at [958, 425] on button "14" at bounding box center [960, 429] width 15 height 15
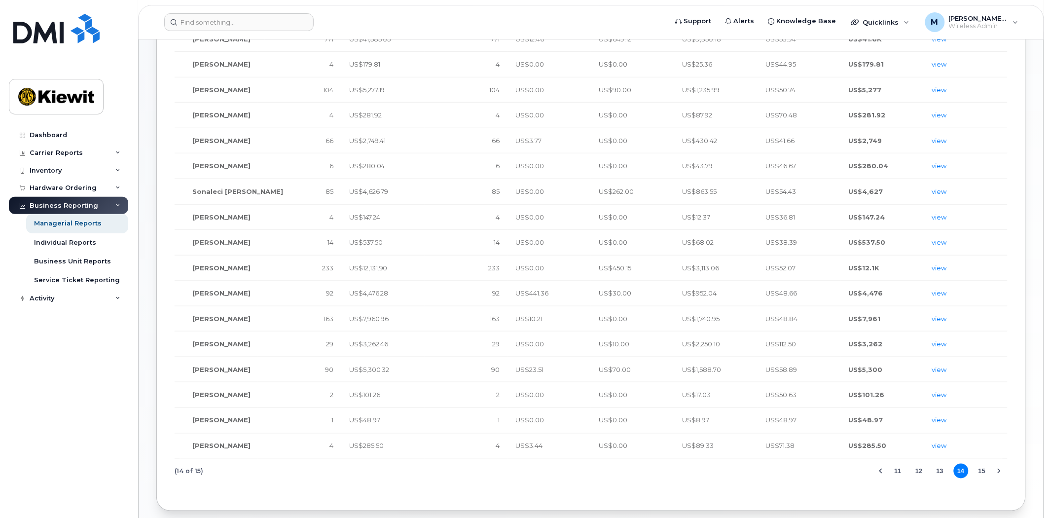
scroll to position [302, 0]
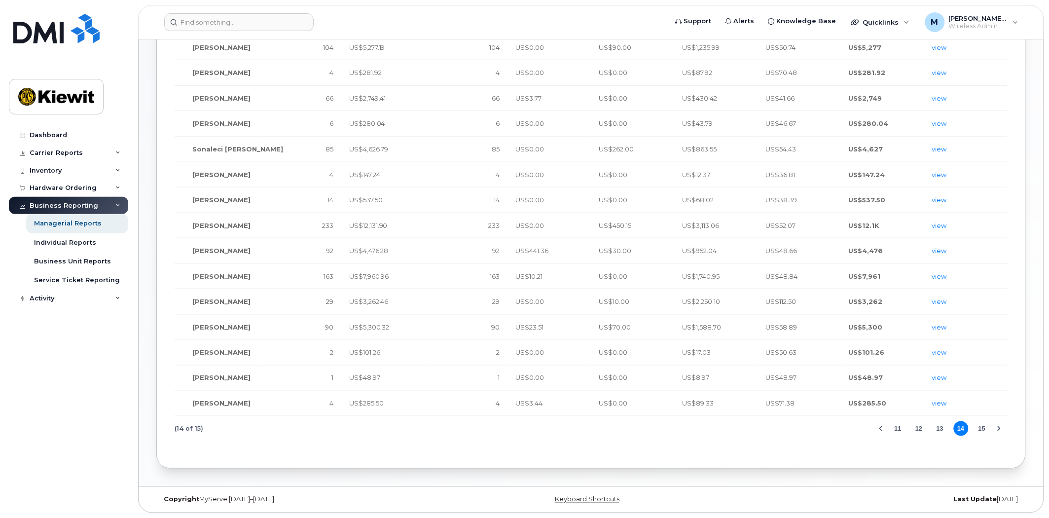
click at [940, 427] on button "13" at bounding box center [939, 428] width 15 height 15
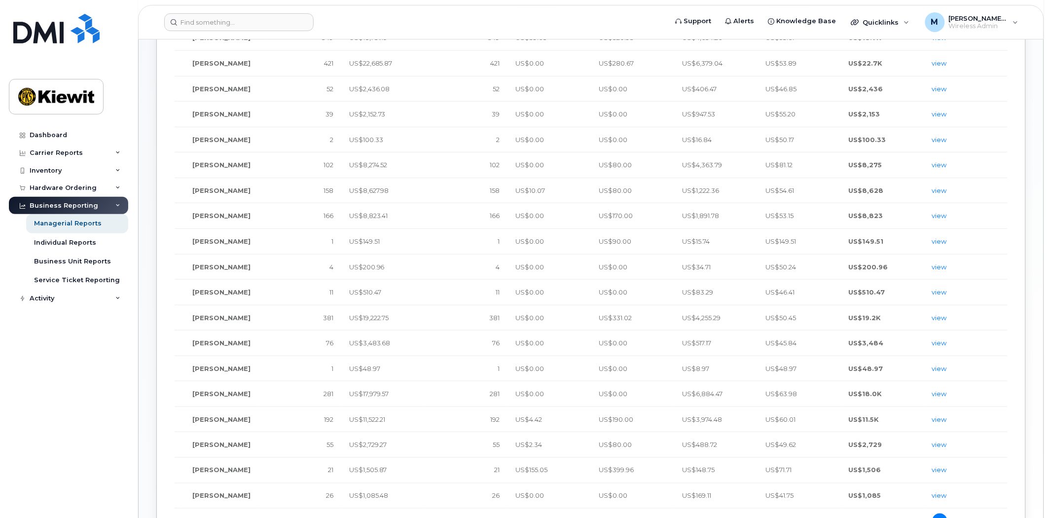
scroll to position [274, 0]
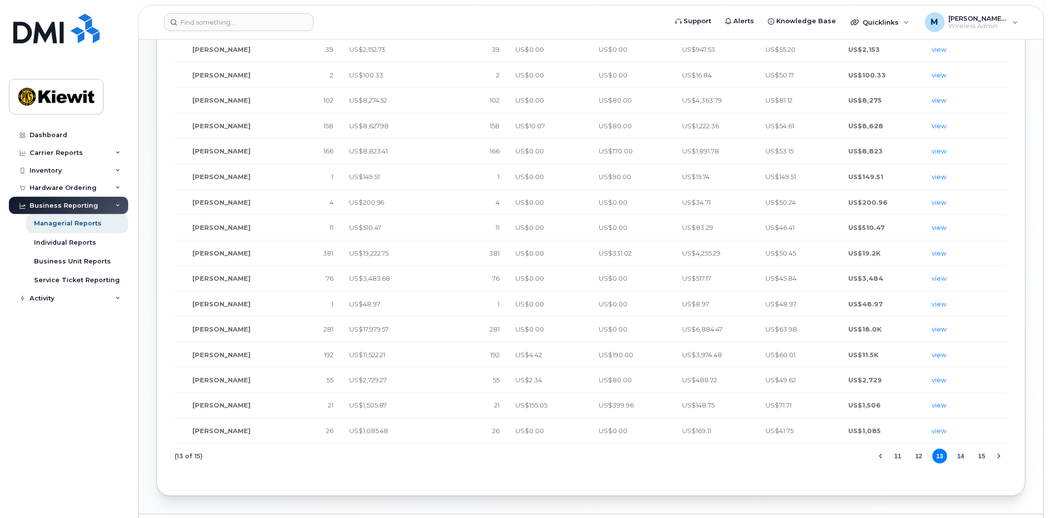
click at [917, 460] on button "12" at bounding box center [918, 456] width 15 height 15
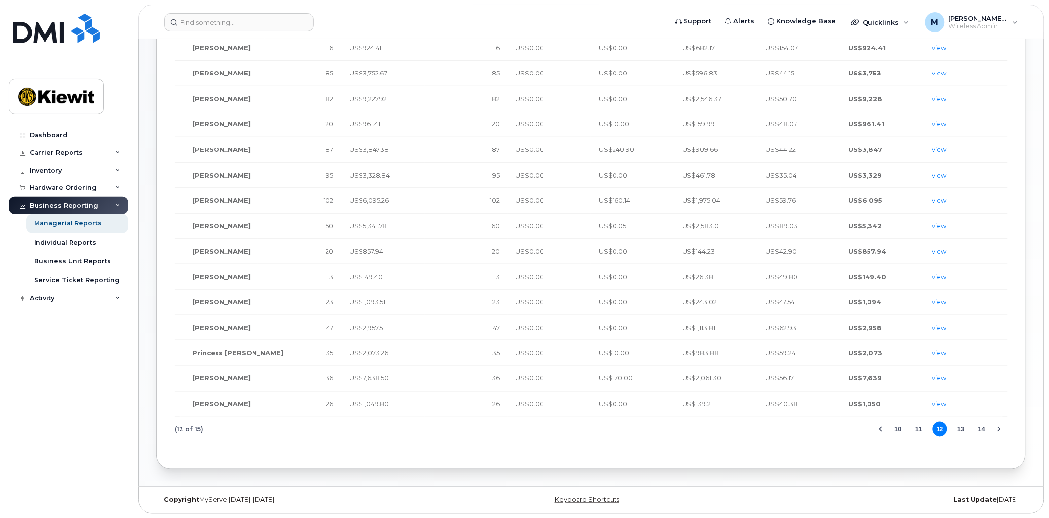
scroll to position [302, 0]
click at [917, 423] on button "11" at bounding box center [918, 428] width 15 height 15
click at [233, 74] on span "[PERSON_NAME]" at bounding box center [221, 73] width 58 height 8
click at [936, 72] on link "view" at bounding box center [939, 73] width 15 height 8
